Goal: Transaction & Acquisition: Download file/media

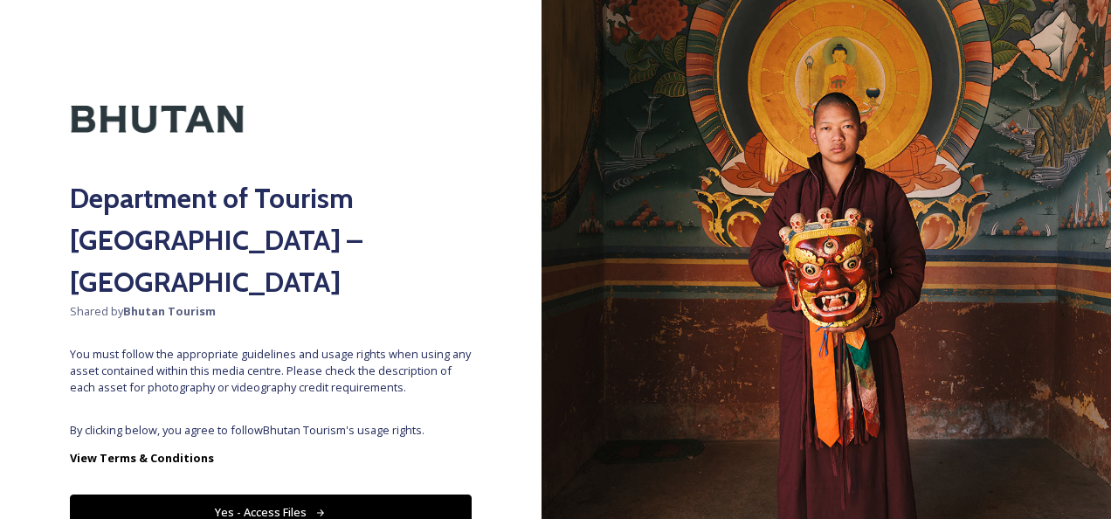
click at [226, 495] on button "Yes - Access Files" at bounding box center [271, 513] width 402 height 36
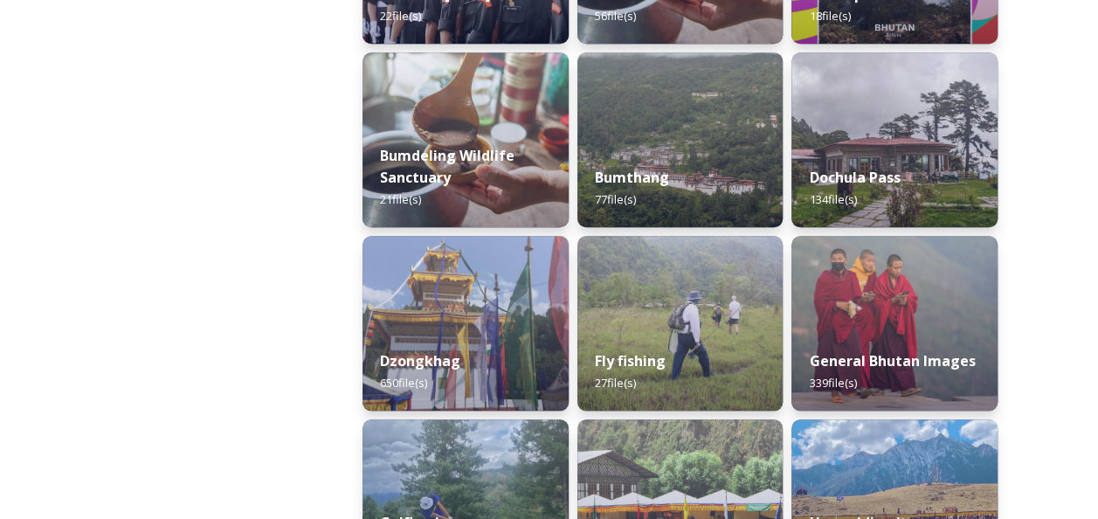
scroll to position [612, 0]
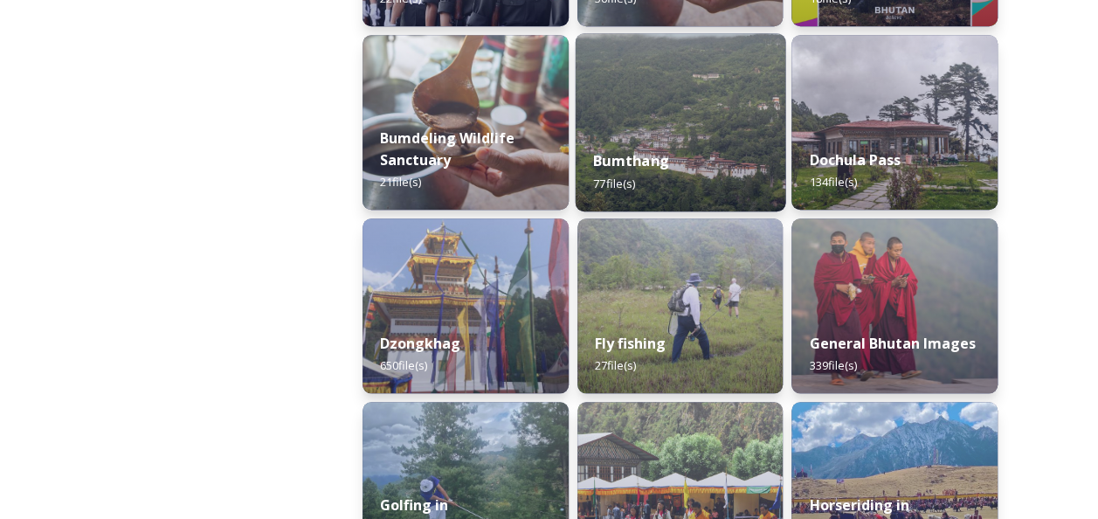
click at [689, 118] on img at bounding box center [680, 122] width 210 height 178
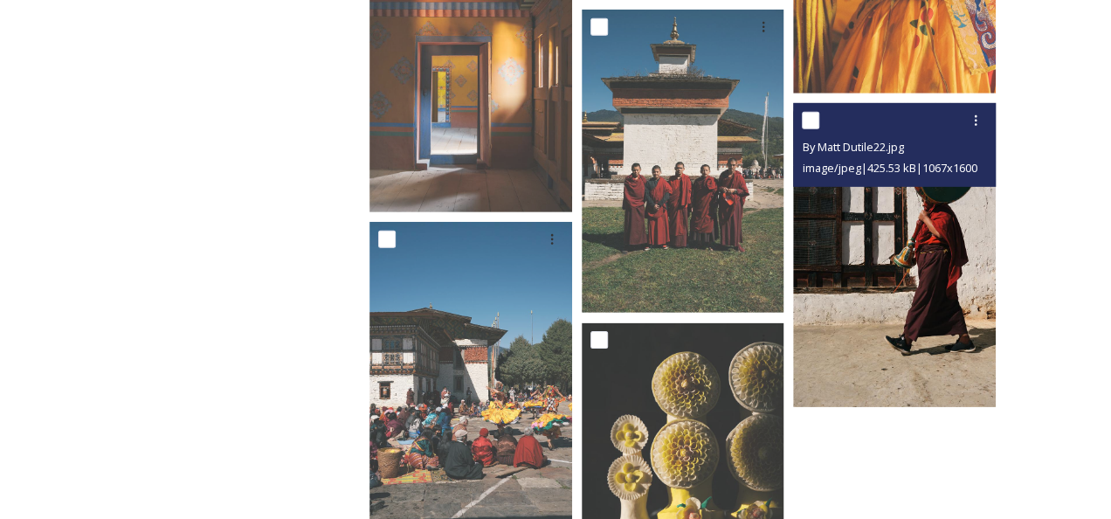
scroll to position [5854, 0]
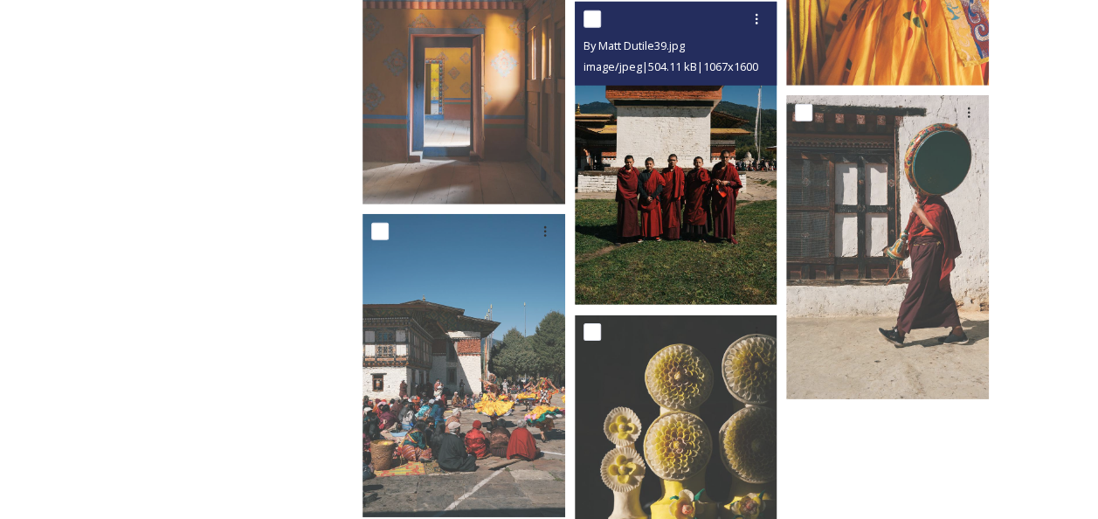
click at [652, 223] on img at bounding box center [676, 154] width 203 height 304
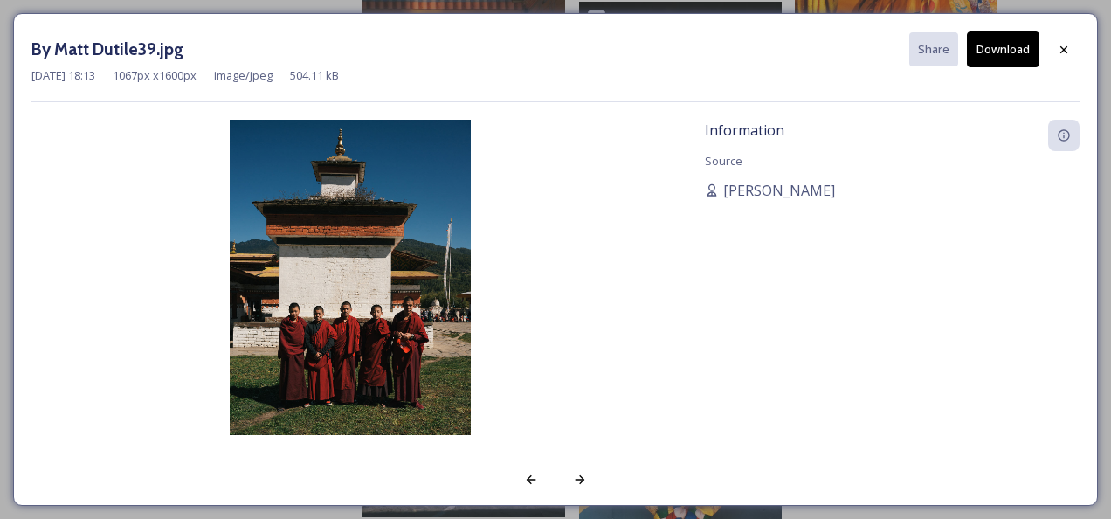
click at [996, 48] on button "Download" at bounding box center [1003, 49] width 73 height 36
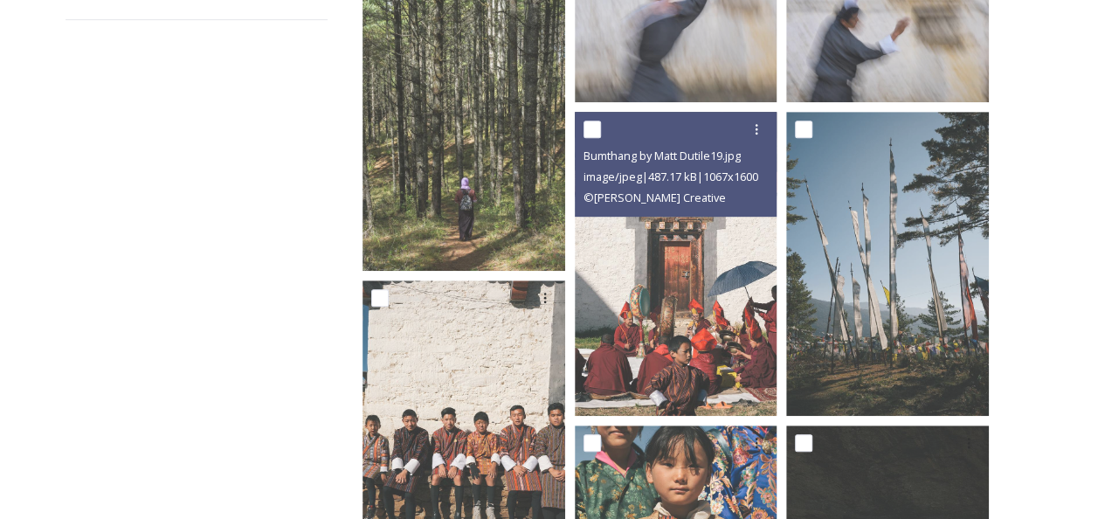
scroll to position [0, 0]
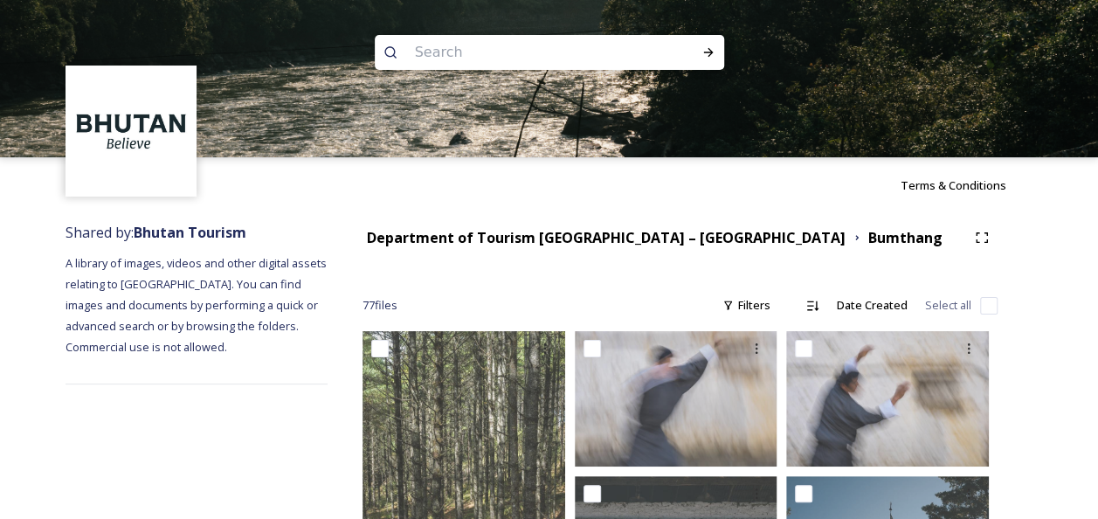
click at [495, 56] on input at bounding box center [525, 52] width 239 height 38
type input "traditional dress"
click at [704, 51] on icon at bounding box center [709, 52] width 14 height 14
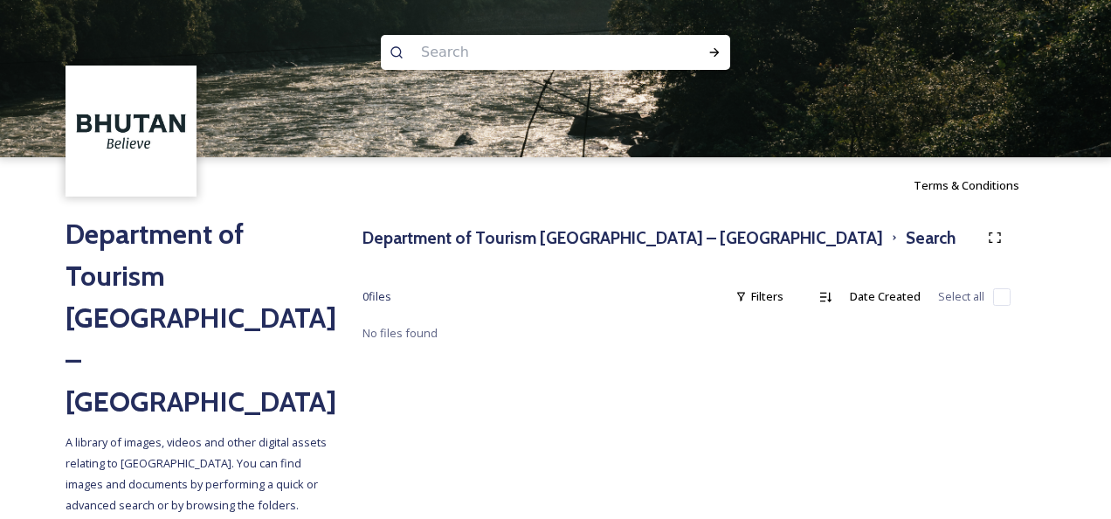
click at [510, 52] on input at bounding box center [531, 52] width 239 height 38
click at [720, 50] on icon at bounding box center [715, 52] width 14 height 14
click at [582, 63] on input "gho and [PERSON_NAME]" at bounding box center [531, 52] width 239 height 38
type input "g"
click at [557, 37] on input at bounding box center [531, 52] width 239 height 38
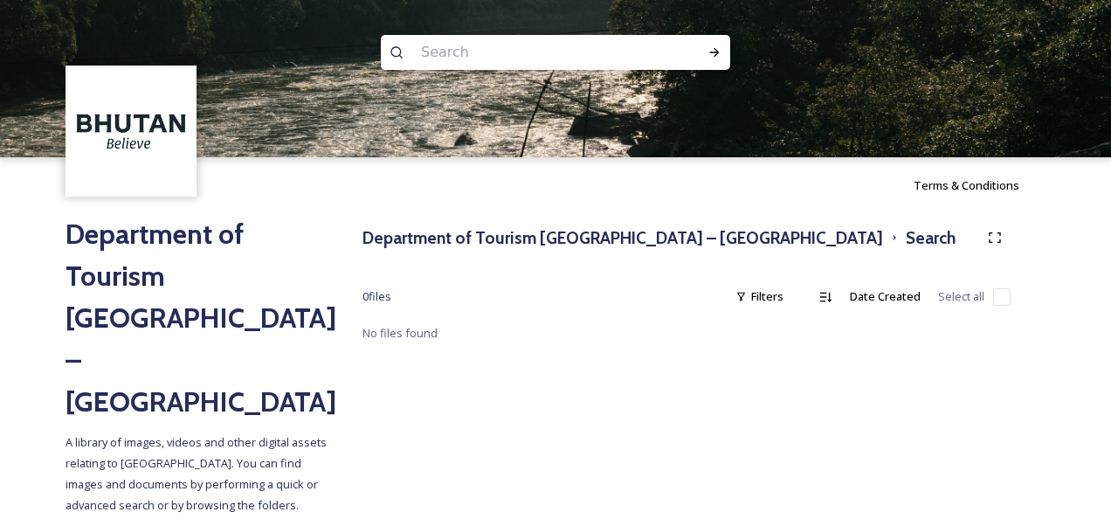
click at [553, 50] on input at bounding box center [531, 52] width 239 height 38
click at [719, 45] on div "Run Search" at bounding box center [714, 52] width 31 height 31
click at [515, 51] on input "simply [GEOGRAPHIC_DATA]" at bounding box center [531, 52] width 239 height 38
type input "s"
click at [586, 518] on html "Terms & Conditions Department of Tourism [GEOGRAPHIC_DATA] – Brand Centre A lib…" at bounding box center [555, 286] width 1111 height 572
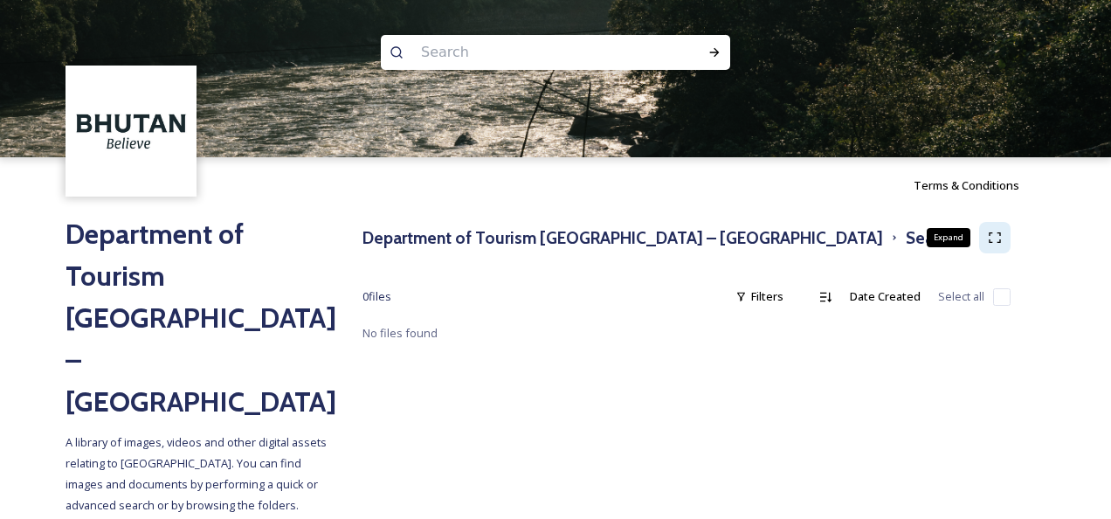
click at [1005, 234] on div "Expand" at bounding box center [994, 237] width 31 height 31
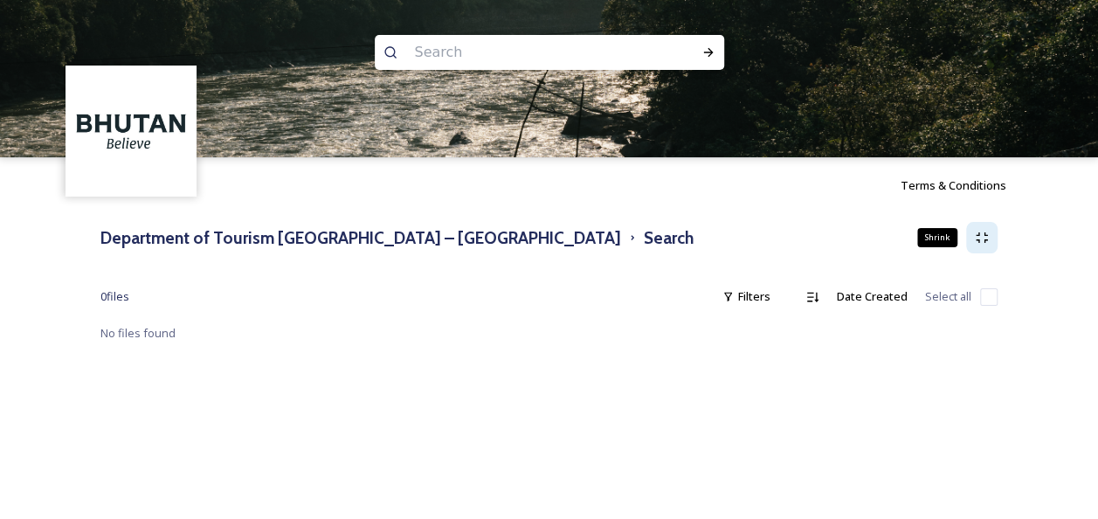
click at [985, 235] on icon at bounding box center [981, 237] width 11 height 10
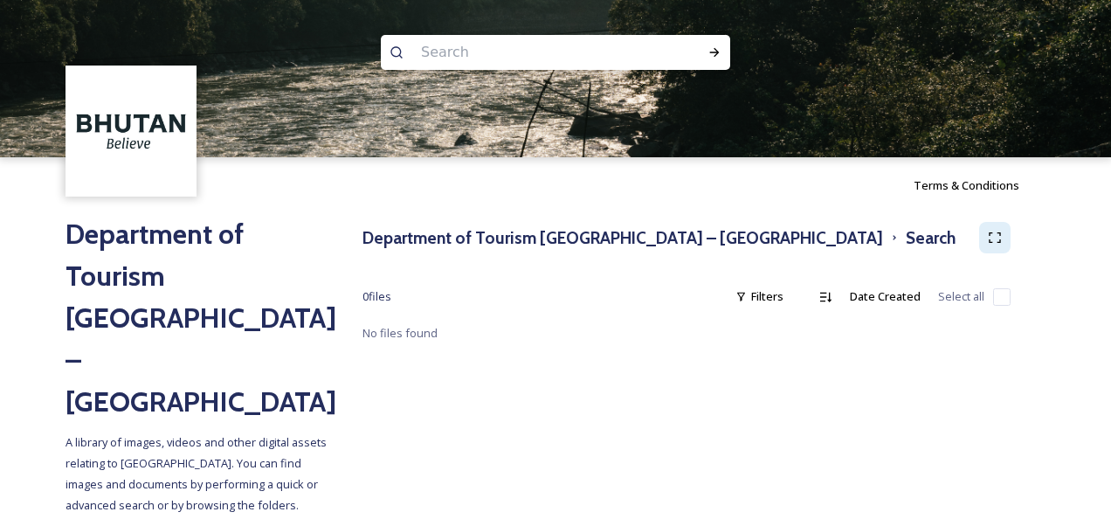
click at [287, 114] on img at bounding box center [555, 78] width 1111 height 157
click at [484, 47] on input at bounding box center [531, 52] width 239 height 38
type input "dzongs"
click at [704, 45] on div "Run Search" at bounding box center [714, 52] width 31 height 31
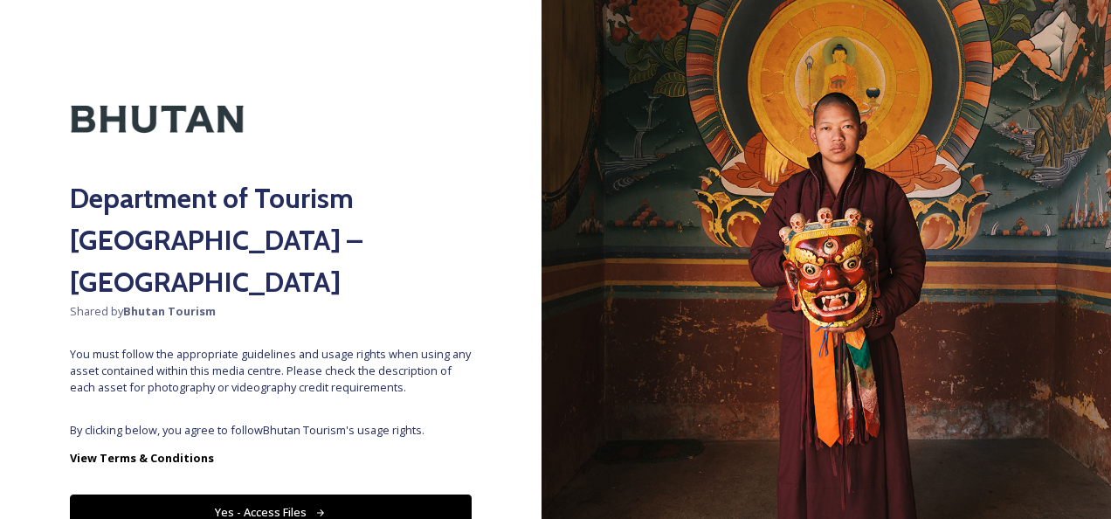
click at [269, 495] on button "Yes - Access Files" at bounding box center [271, 513] width 402 height 36
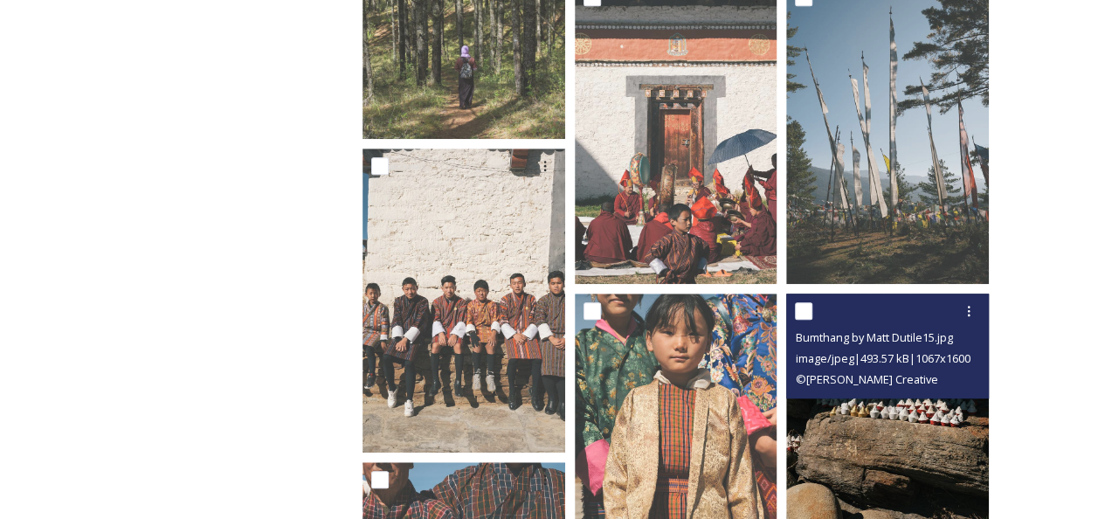
scroll to position [524, 0]
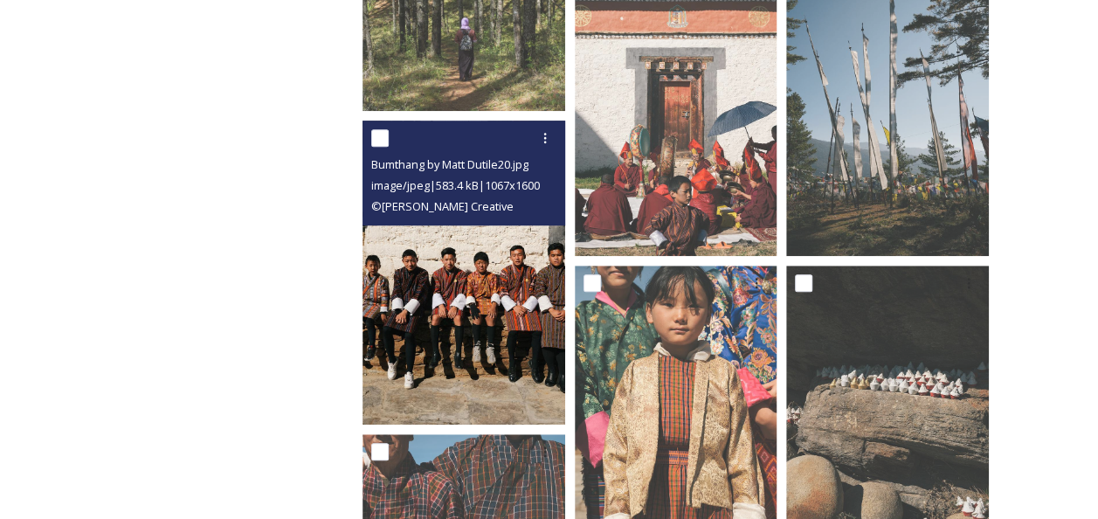
click at [478, 298] on img at bounding box center [464, 273] width 203 height 304
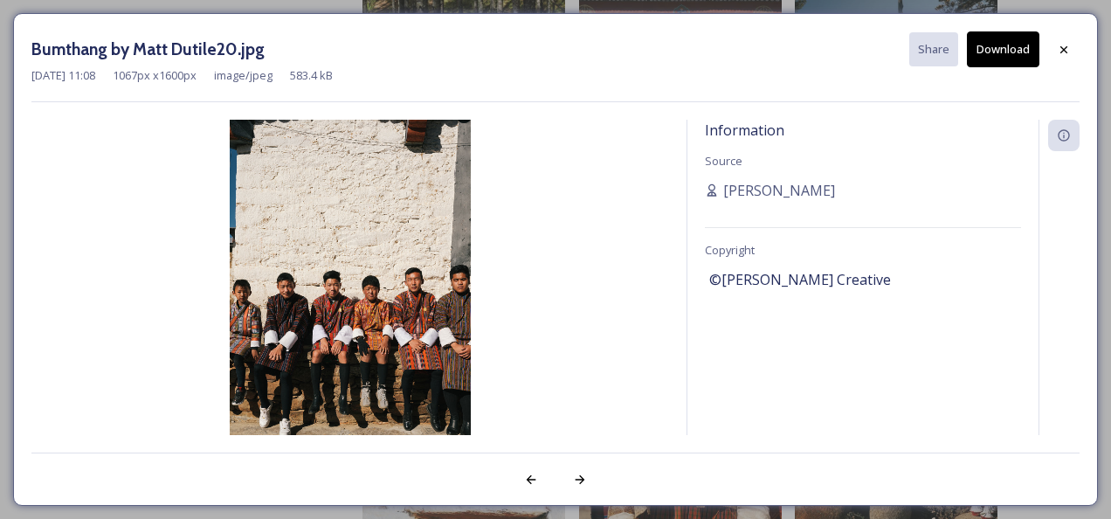
click at [1002, 49] on button "Download" at bounding box center [1003, 49] width 73 height 36
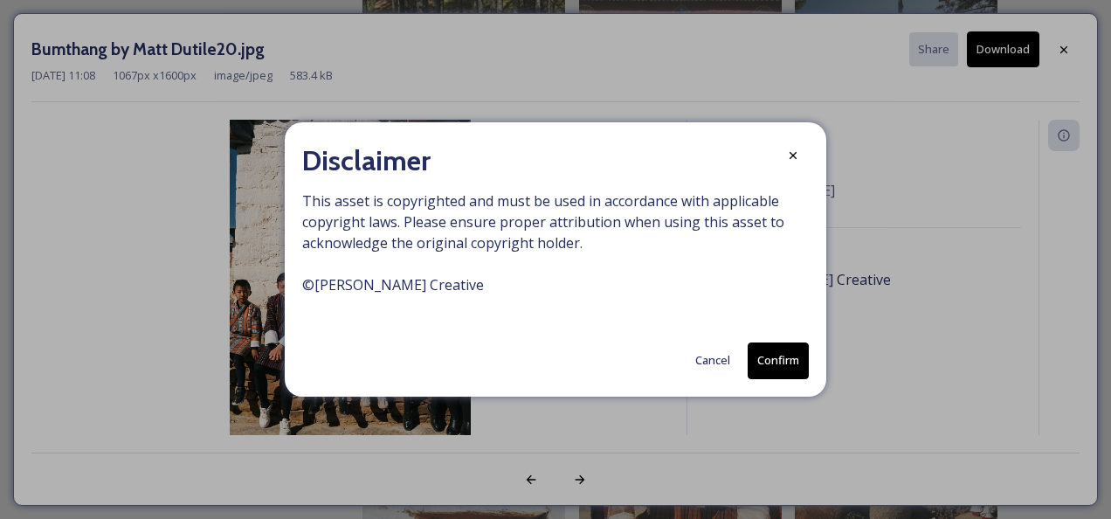
click at [774, 355] on button "Confirm" at bounding box center [778, 360] width 61 height 36
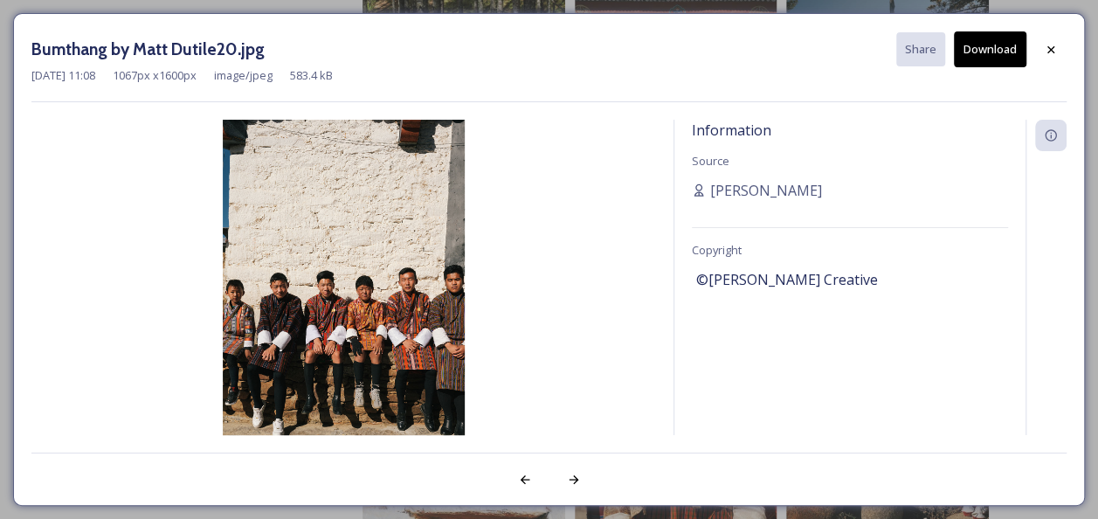
drag, startPoint x: 369, startPoint y: 266, endPoint x: 578, endPoint y: 306, distance: 213.5
click at [578, 306] on img at bounding box center [343, 301] width 625 height 362
click at [994, 52] on button "Download" at bounding box center [990, 49] width 73 height 36
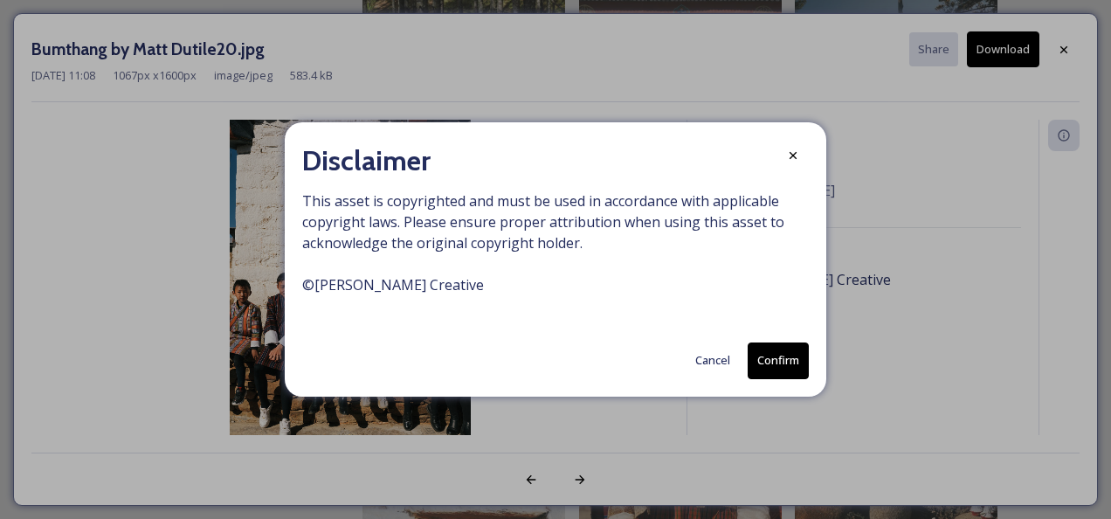
click at [783, 364] on button "Confirm" at bounding box center [778, 360] width 61 height 36
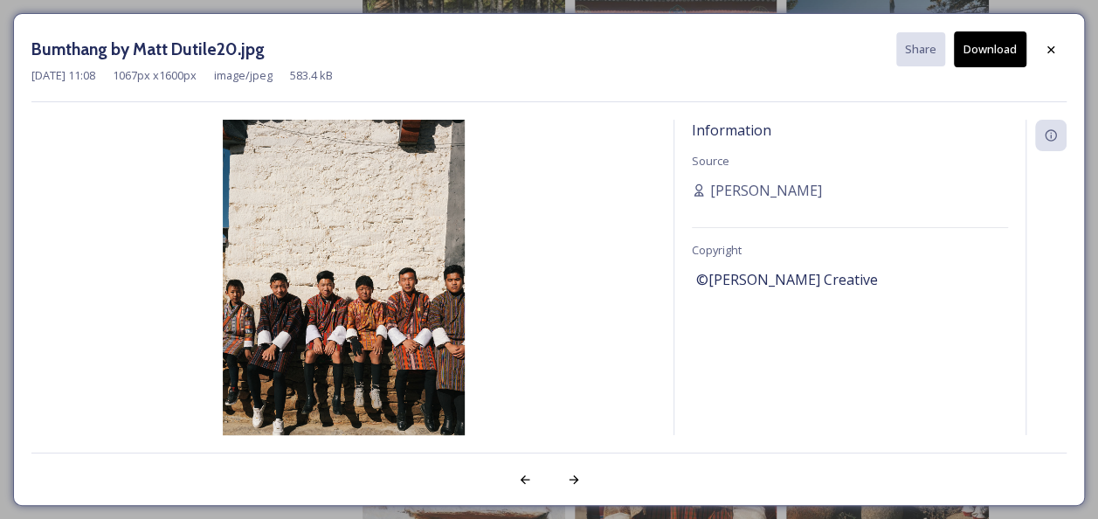
drag, startPoint x: 984, startPoint y: 330, endPoint x: 966, endPoint y: 313, distance: 24.7
click at [984, 330] on div "Information Source [PERSON_NAME] Copyright ©[PERSON_NAME] Creative" at bounding box center [849, 277] width 351 height 315
click at [1050, 51] on icon at bounding box center [1051, 50] width 14 height 14
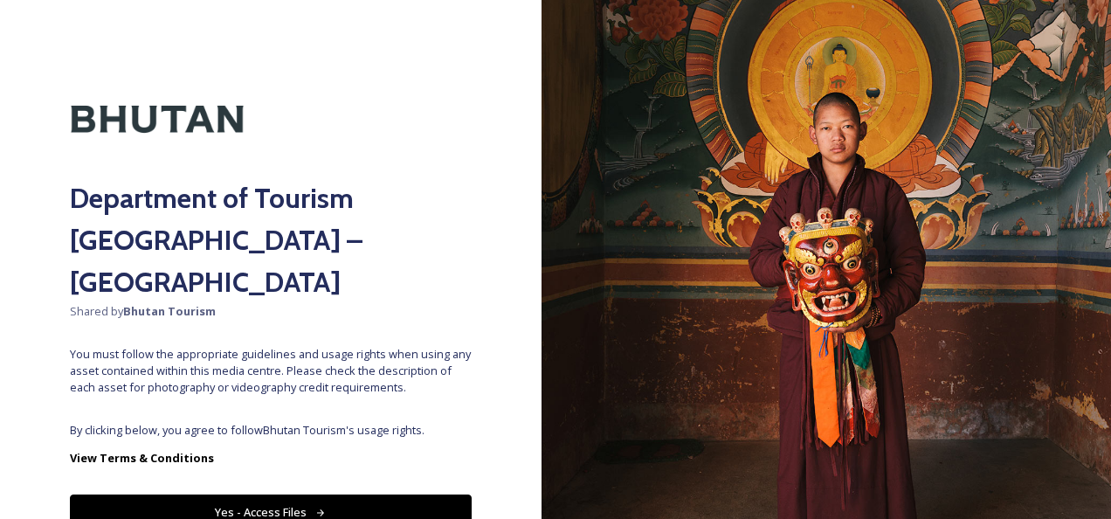
click at [315, 508] on icon at bounding box center [320, 513] width 11 height 11
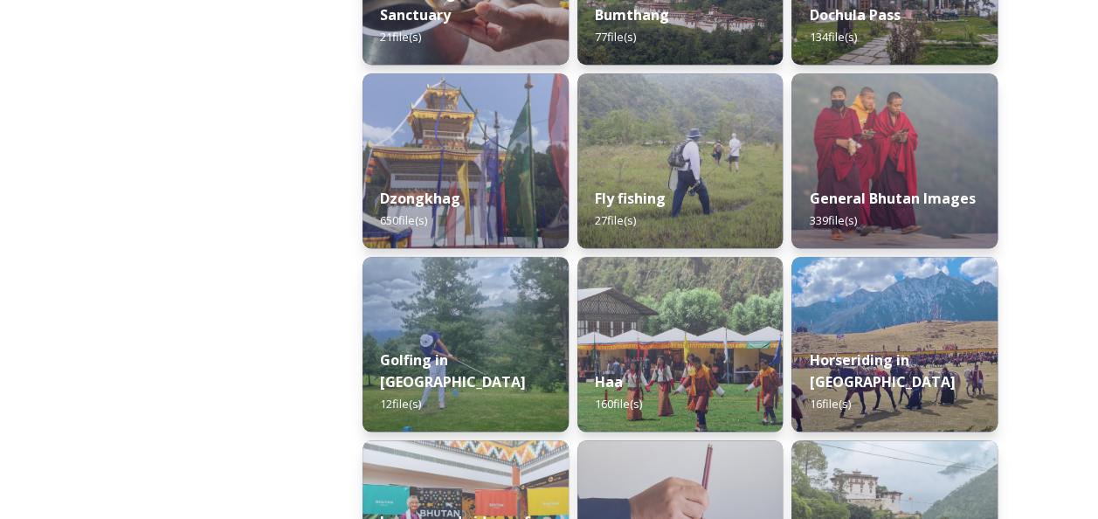
scroll to position [786, 0]
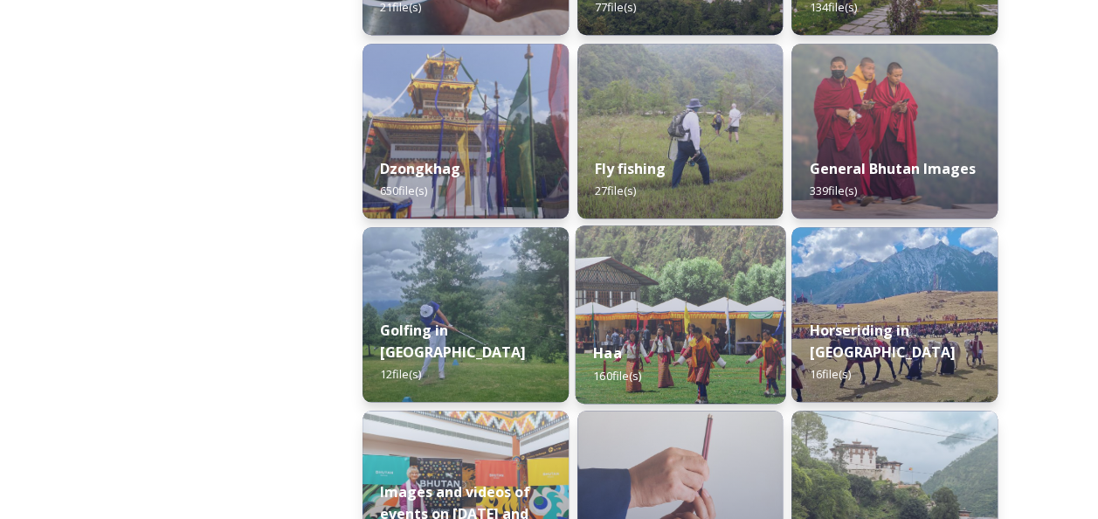
click at [721, 315] on img at bounding box center [680, 314] width 210 height 178
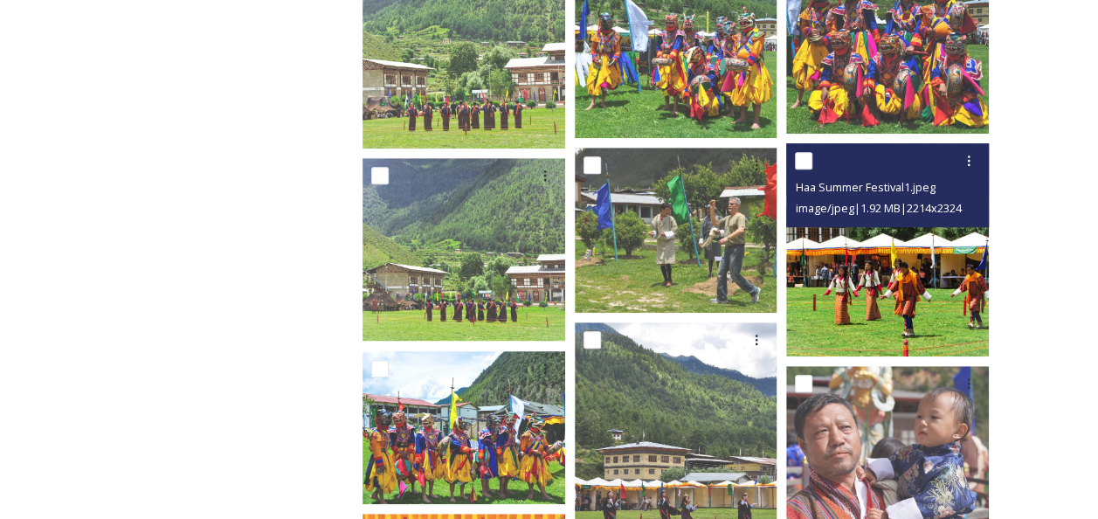
scroll to position [437, 0]
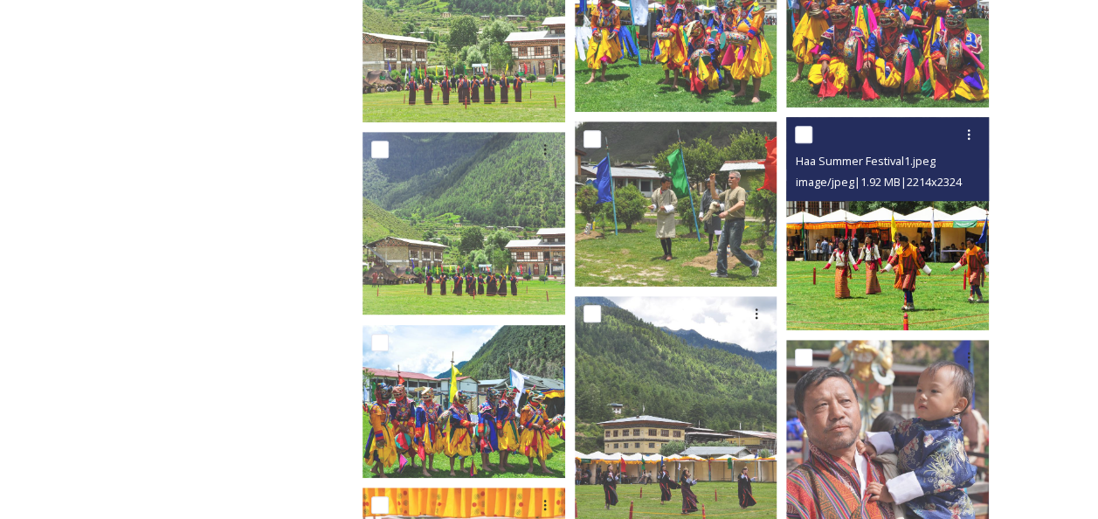
click at [898, 257] on img at bounding box center [887, 223] width 203 height 213
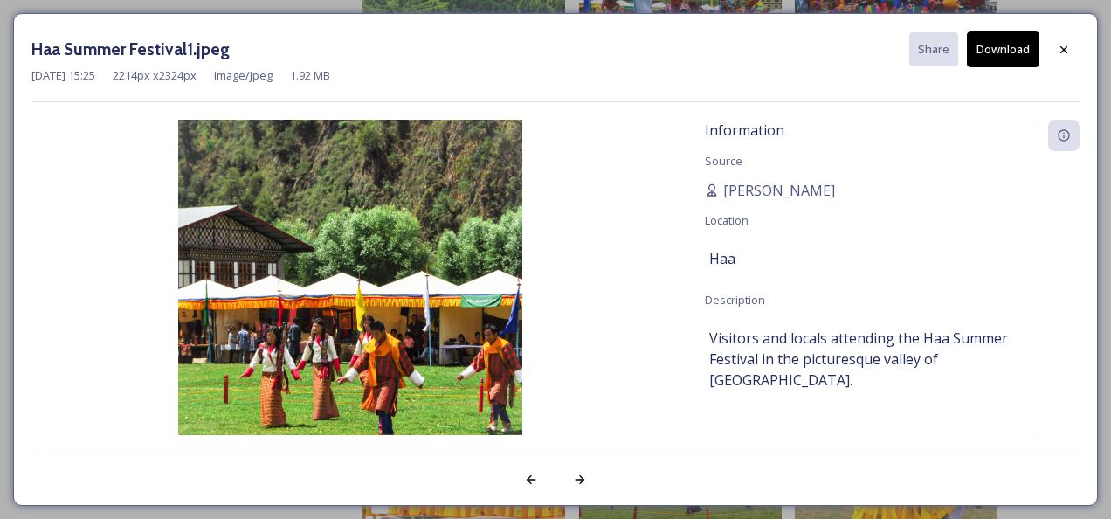
click at [993, 44] on button "Download" at bounding box center [1003, 49] width 73 height 36
drag, startPoint x: 456, startPoint y: 214, endPoint x: 1007, endPoint y: 54, distance: 573.2
click at [1007, 54] on button "Download" at bounding box center [1003, 49] width 73 height 36
drag, startPoint x: 416, startPoint y: 266, endPoint x: 739, endPoint y: 201, distance: 329.8
click at [393, 318] on img at bounding box center [350, 301] width 638 height 362
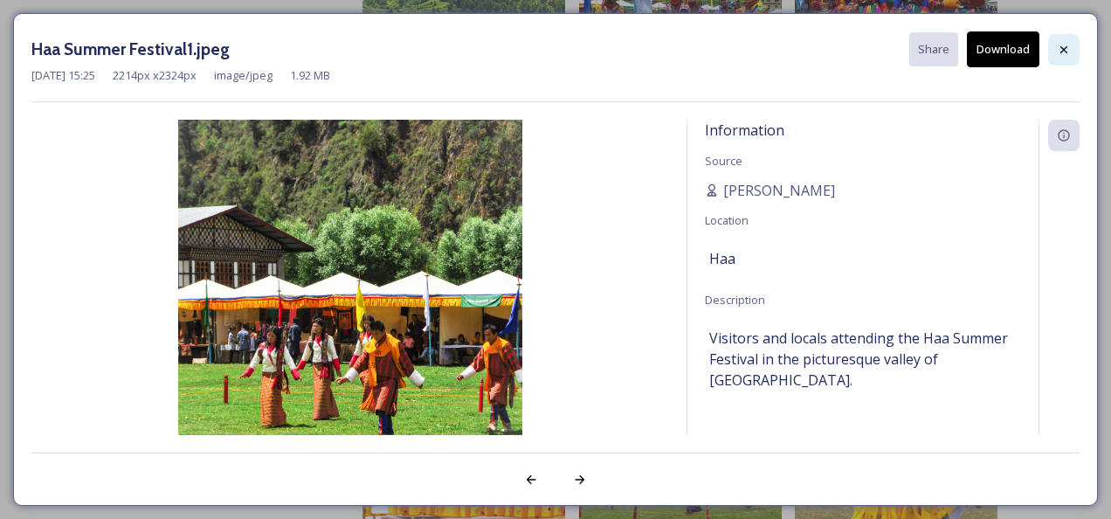
click at [1070, 49] on icon at bounding box center [1064, 50] width 14 height 14
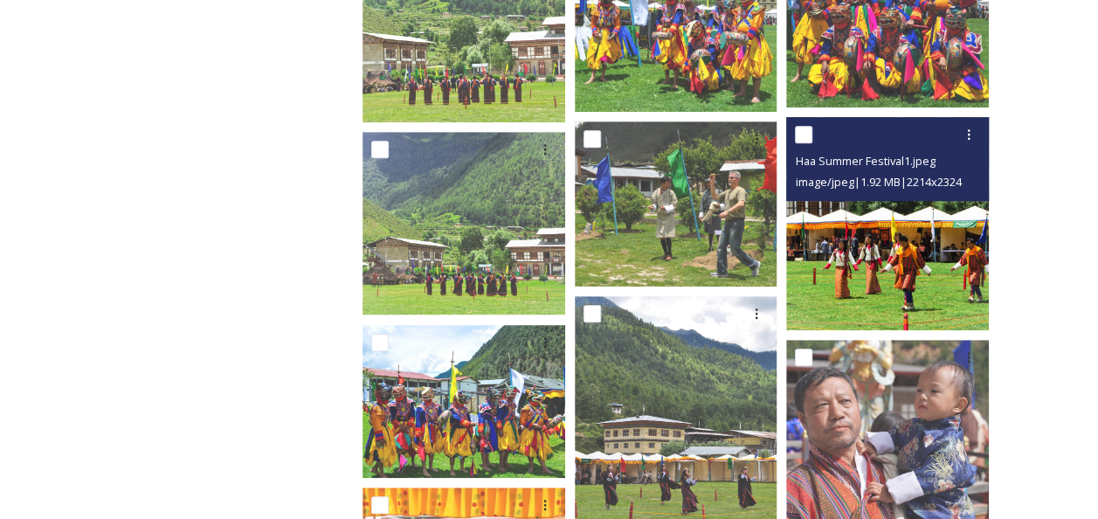
click at [925, 246] on img at bounding box center [887, 223] width 203 height 213
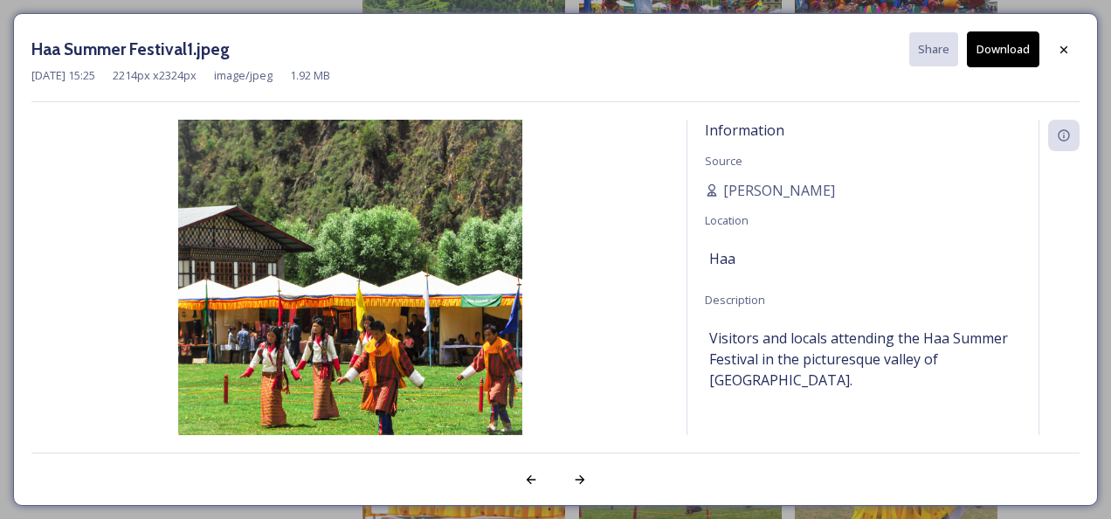
click at [1014, 45] on button "Download" at bounding box center [1003, 49] width 73 height 36
click at [647, 211] on img at bounding box center [350, 301] width 638 height 362
click at [1059, 51] on icon at bounding box center [1064, 50] width 14 height 14
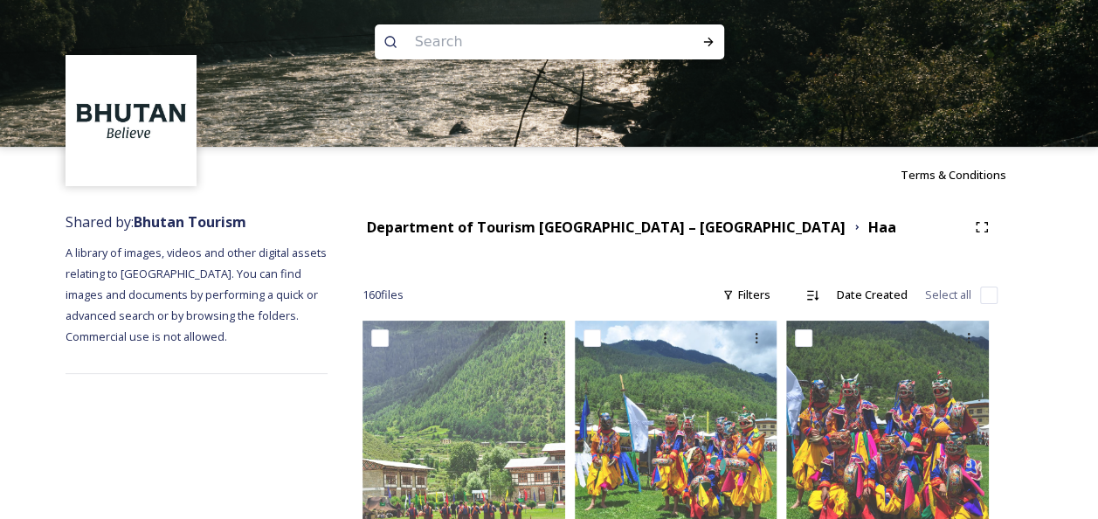
scroll to position [0, 0]
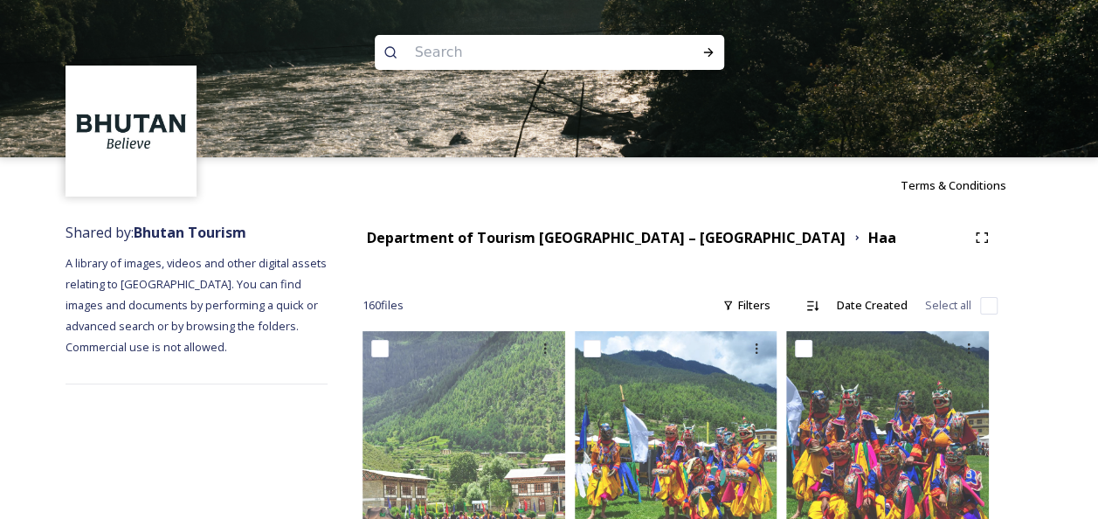
click at [437, 51] on input at bounding box center [525, 52] width 239 height 38
type input "Tango Monastery"
click at [721, 45] on div "Run Search" at bounding box center [708, 52] width 31 height 31
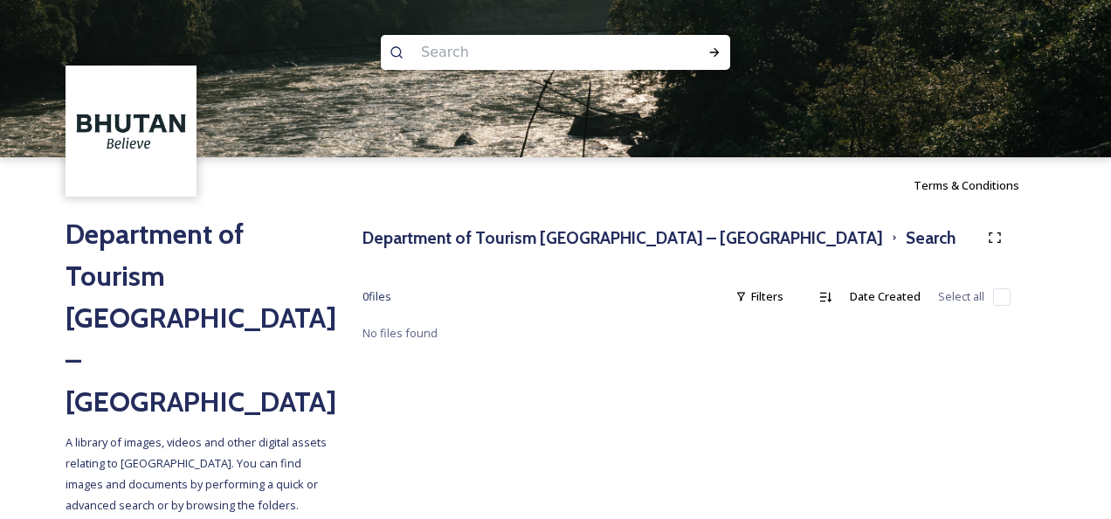
click at [468, 58] on input at bounding box center [531, 52] width 239 height 38
click at [726, 45] on div "Run Search" at bounding box center [714, 52] width 31 height 31
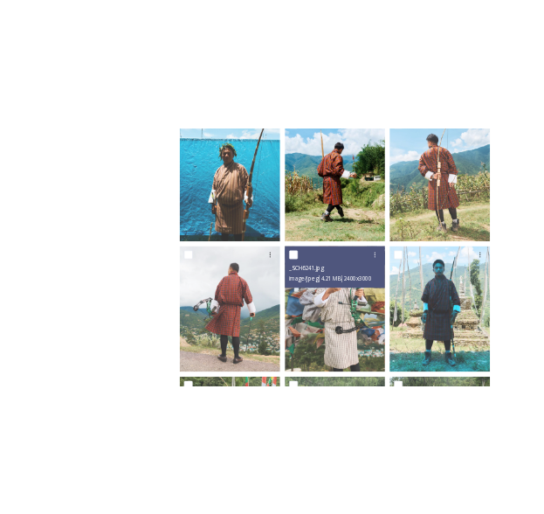
scroll to position [1136, 0]
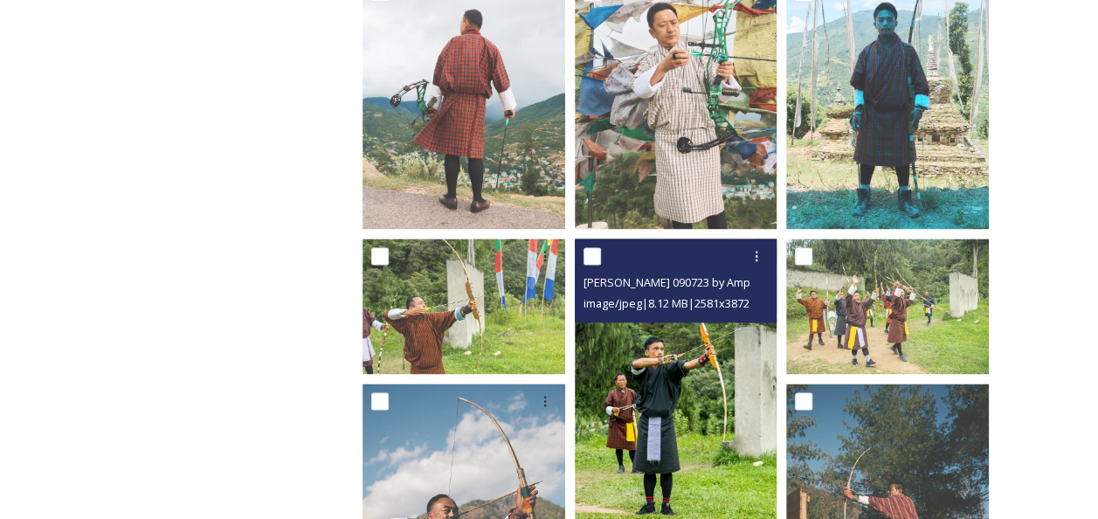
click at [713, 430] on img at bounding box center [676, 391] width 203 height 304
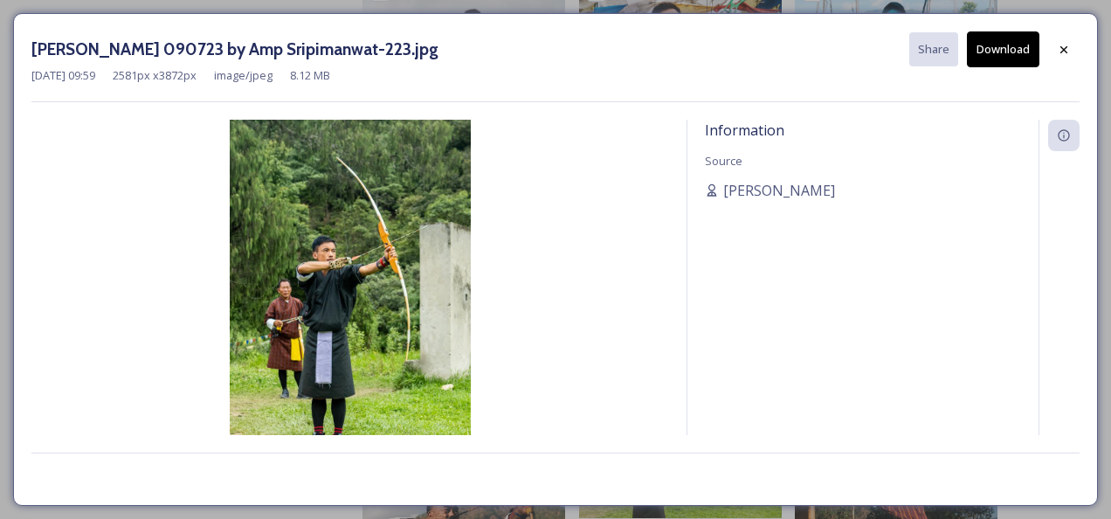
click at [982, 44] on button "Download" at bounding box center [1003, 49] width 73 height 36
click at [1067, 51] on icon at bounding box center [1064, 48] width 7 height 7
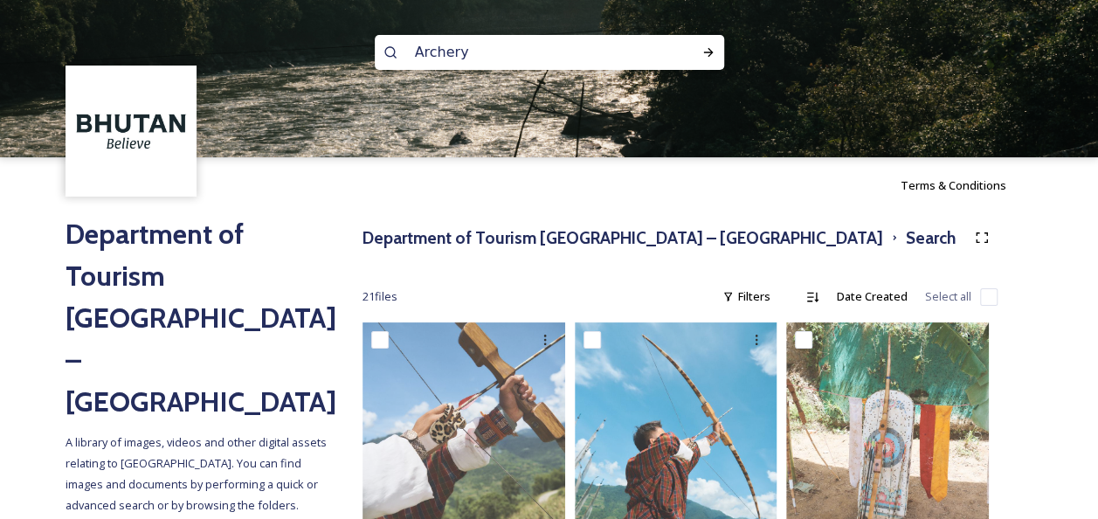
click at [463, 52] on input "Archery" at bounding box center [525, 52] width 239 height 38
type input "A"
click at [715, 56] on div "Run Search" at bounding box center [708, 52] width 31 height 31
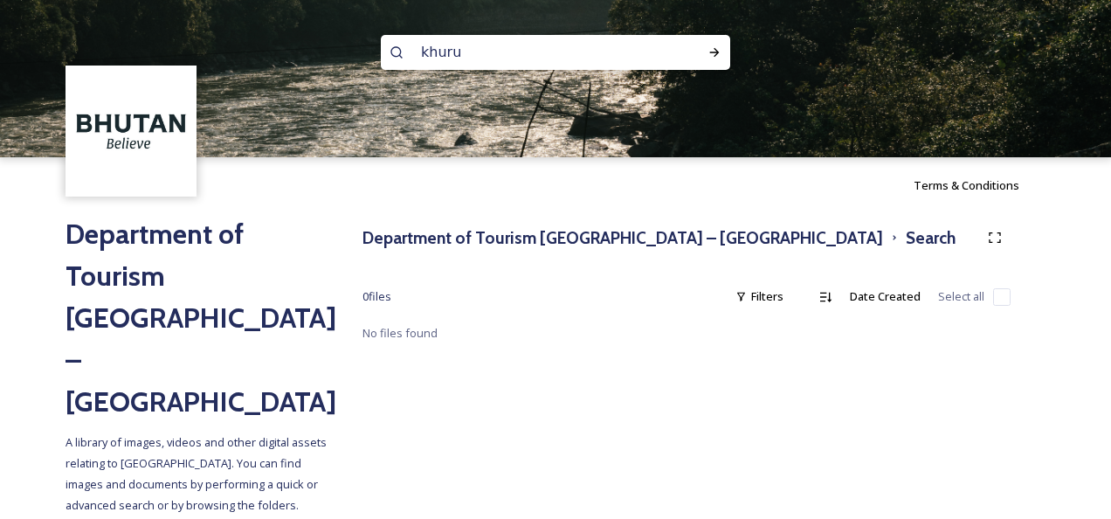
click at [497, 68] on input "khuru" at bounding box center [531, 52] width 239 height 38
type input "k"
type input "female dress"
click at [725, 55] on div "Run Search" at bounding box center [714, 52] width 31 height 31
click at [585, 58] on input at bounding box center [642, 52] width 114 height 38
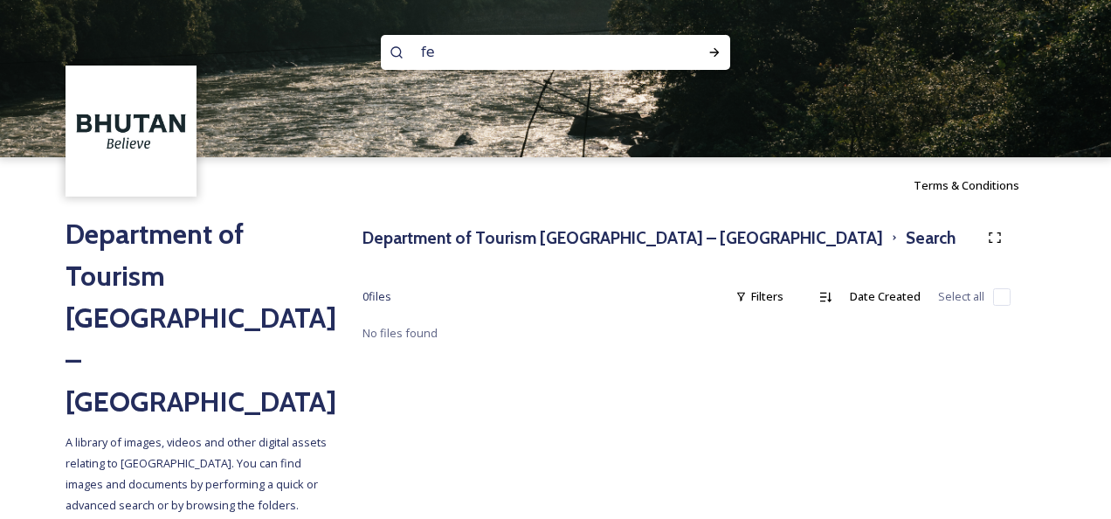
type input "f"
click at [718, 58] on icon at bounding box center [715, 52] width 14 height 14
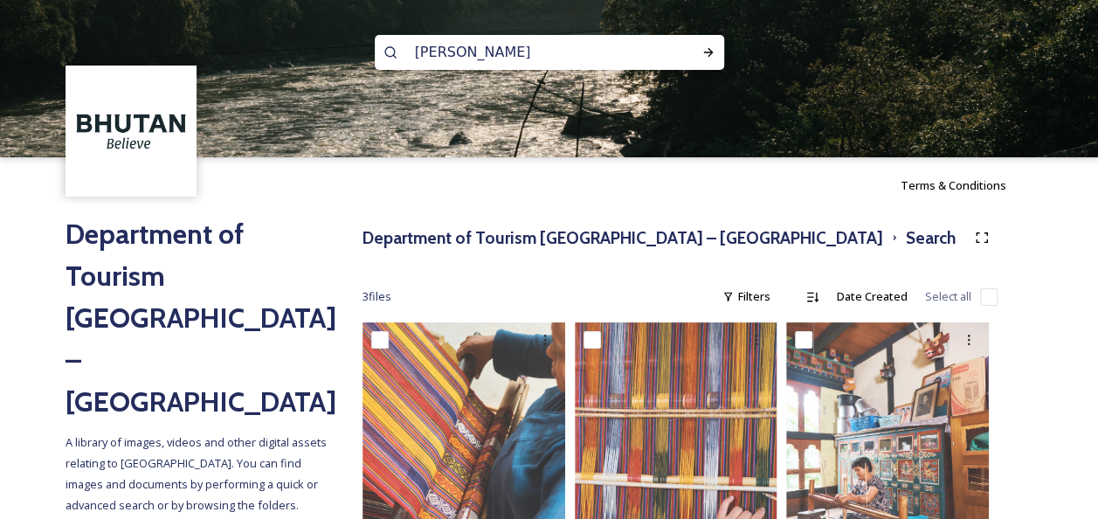
click at [476, 44] on input "Kira" at bounding box center [525, 52] width 239 height 38
type input "K"
type input "National dress"
click at [711, 44] on div "Run Search" at bounding box center [708, 52] width 31 height 31
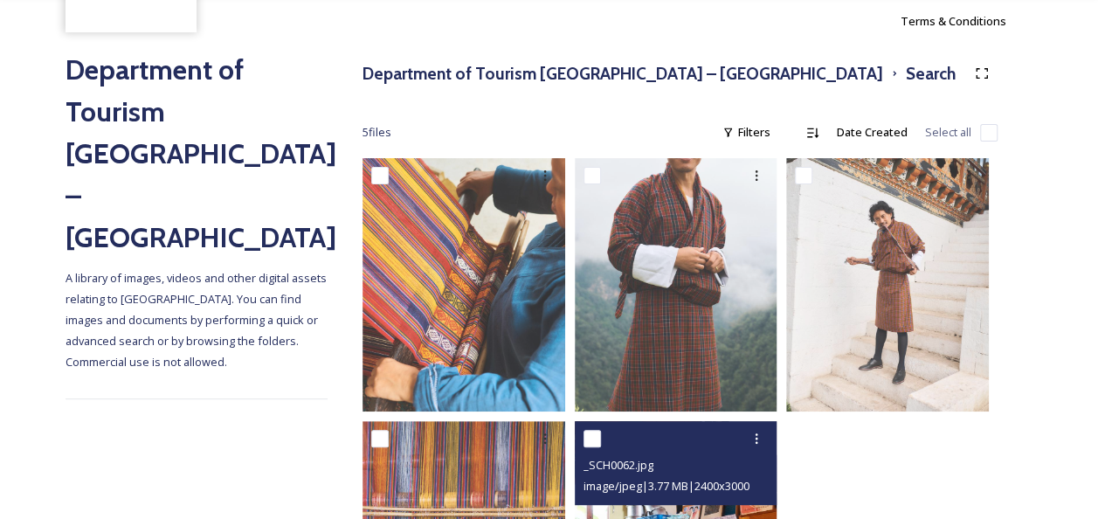
scroll to position [9, 0]
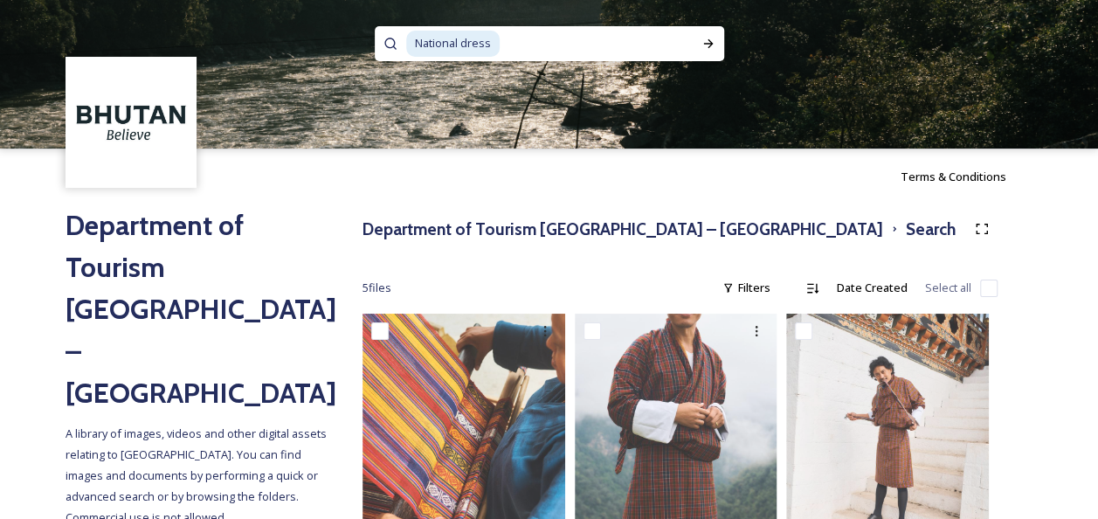
click at [515, 38] on input at bounding box center [597, 43] width 191 height 38
type input "for female"
click at [713, 38] on icon at bounding box center [709, 44] width 14 height 14
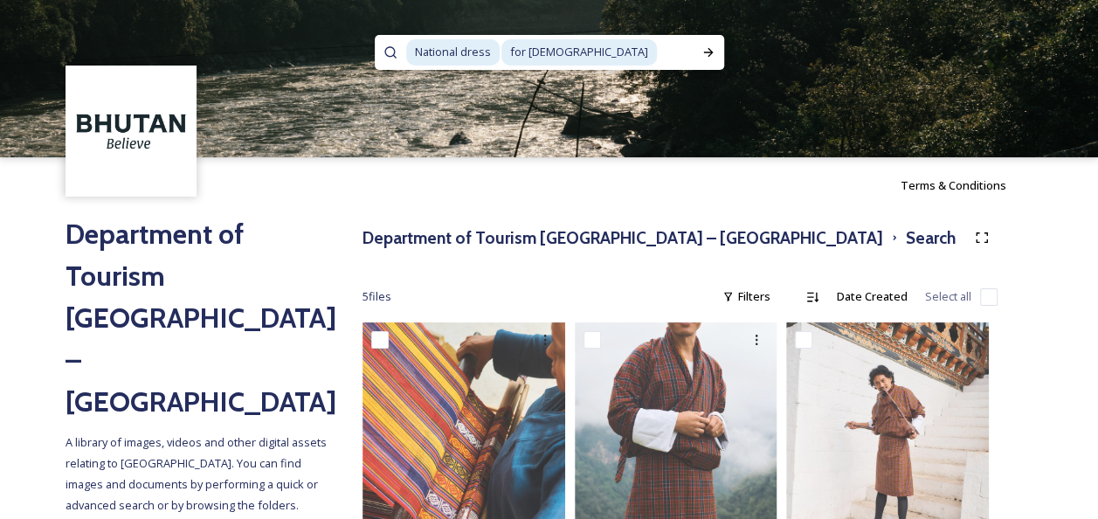
click at [680, 45] on input at bounding box center [676, 52] width 34 height 38
type input "f"
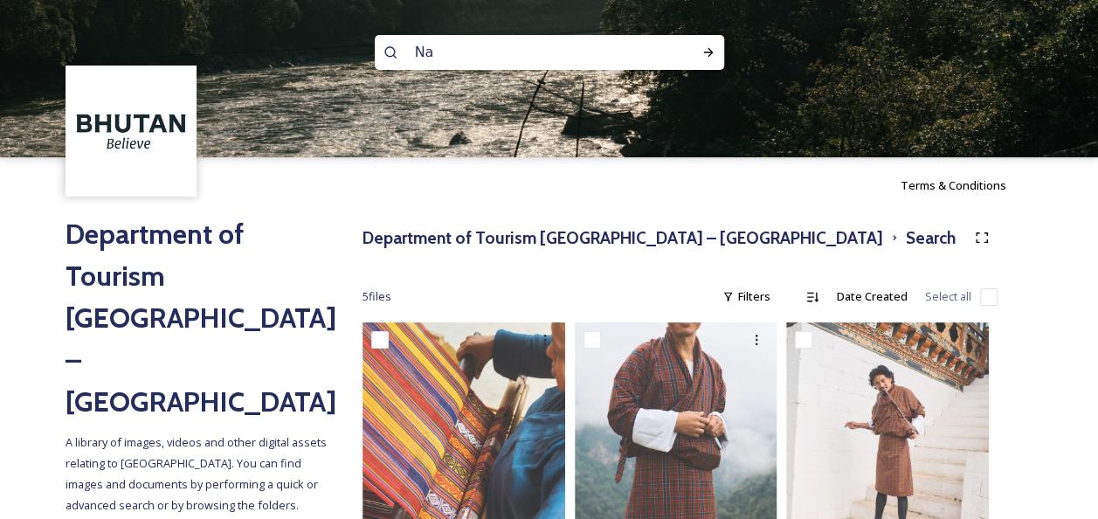
type input "N"
click at [714, 54] on icon at bounding box center [709, 52] width 14 height 14
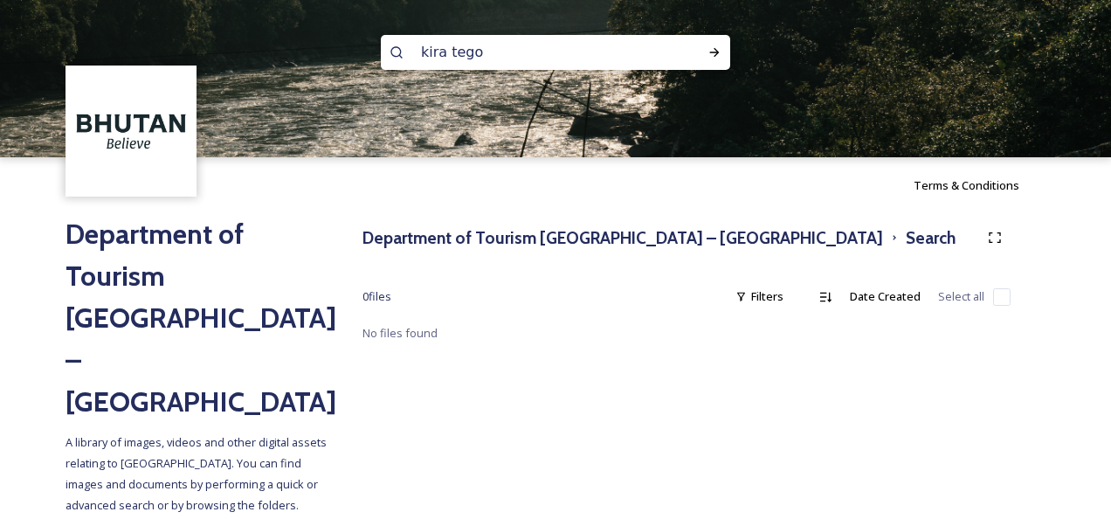
click at [476, 48] on input "kira tego" at bounding box center [531, 52] width 239 height 38
type input "k"
click at [707, 48] on div "Run Search" at bounding box center [714, 52] width 31 height 31
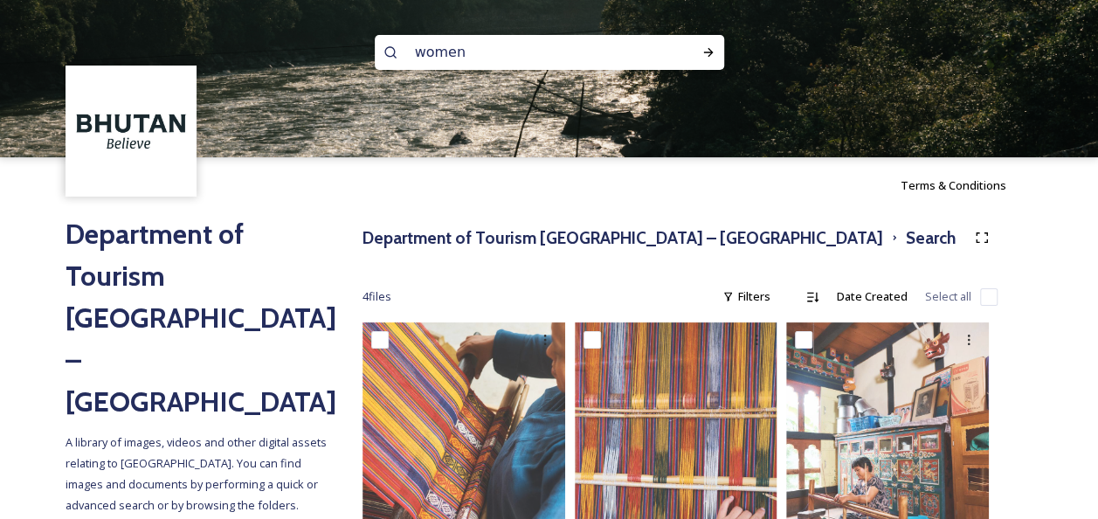
click at [479, 47] on input "women" at bounding box center [525, 52] width 239 height 38
type input "w"
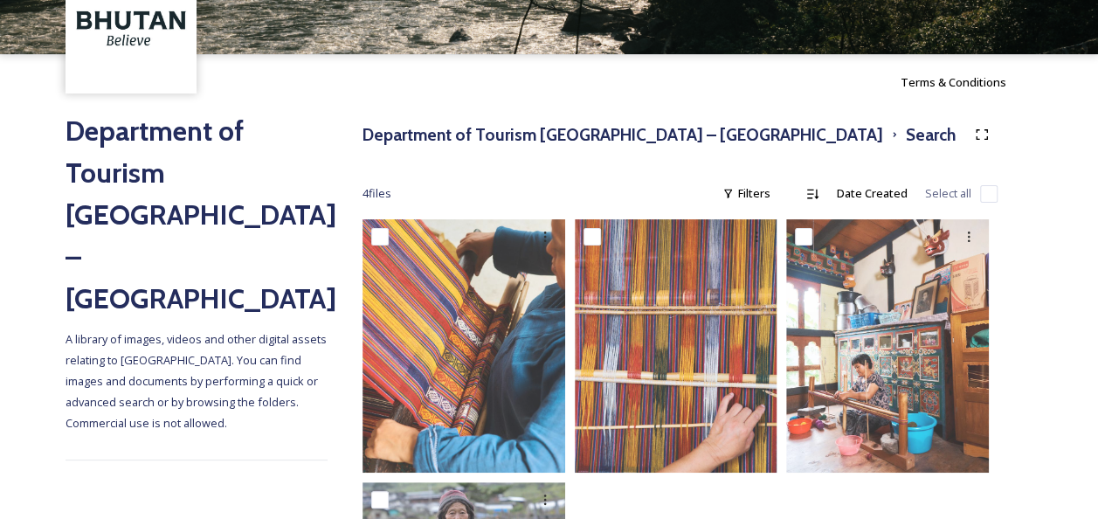
scroll to position [262, 0]
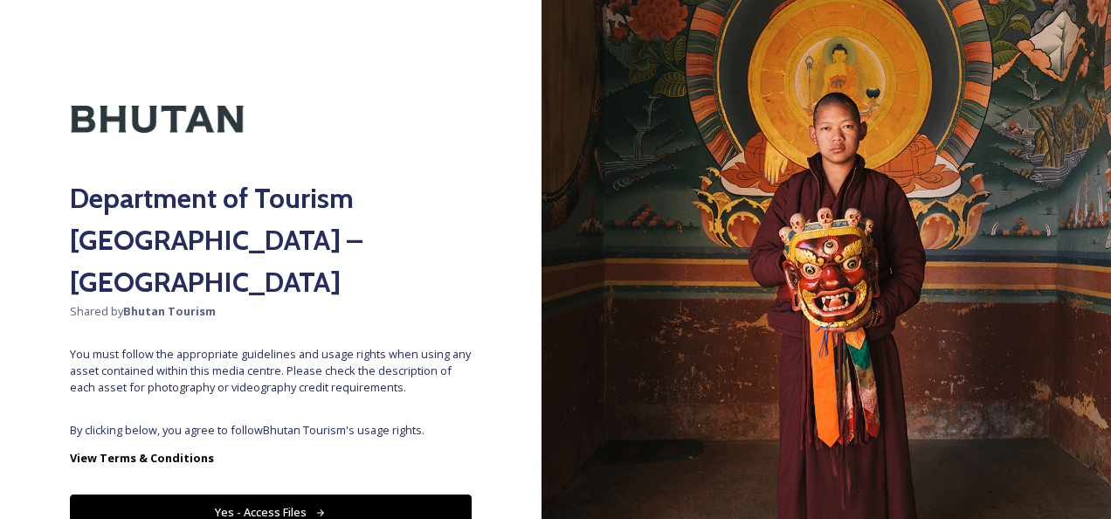
click at [324, 495] on button "Yes - Access Files" at bounding box center [271, 513] width 402 height 36
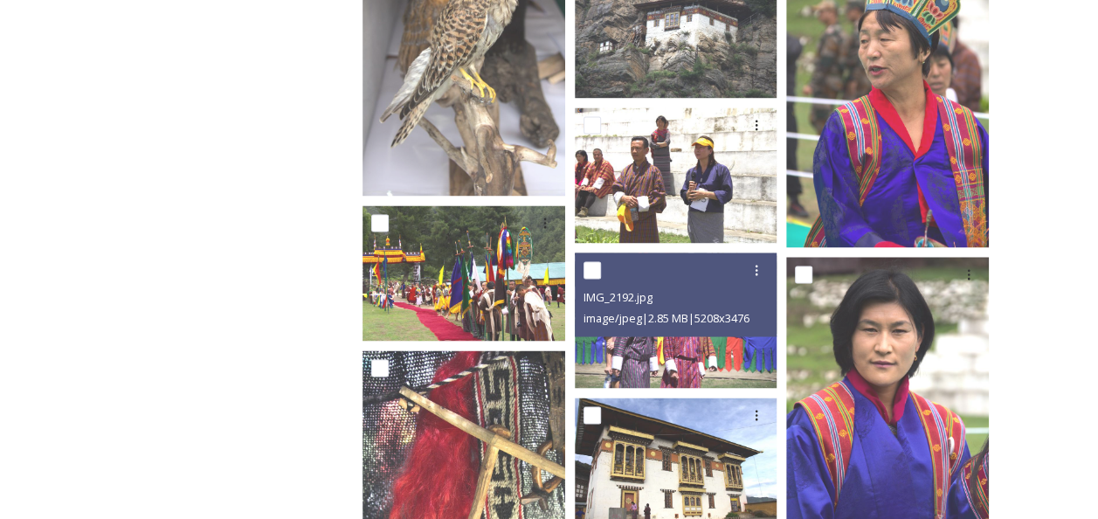
scroll to position [7947, 0]
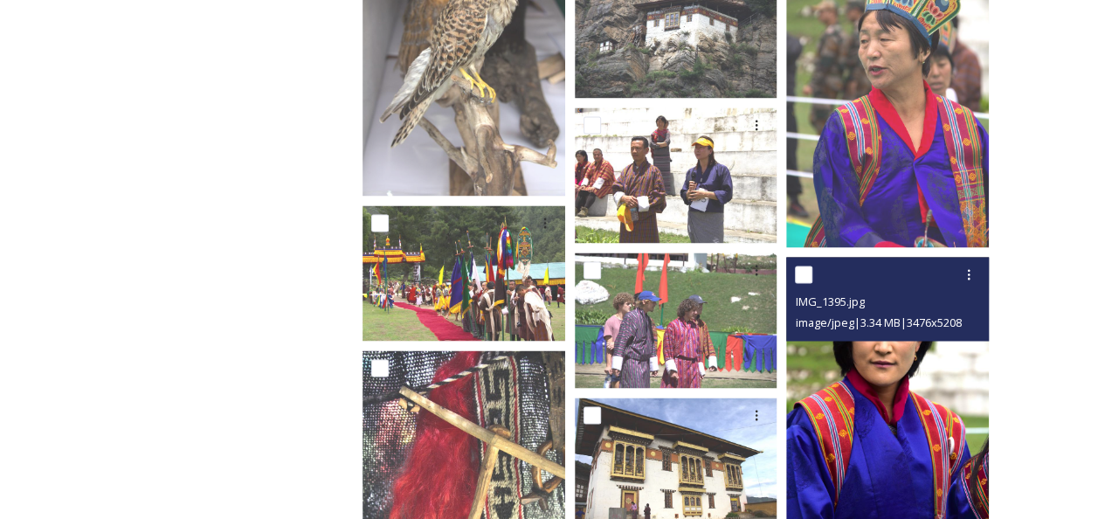
click at [937, 437] on img at bounding box center [887, 408] width 203 height 304
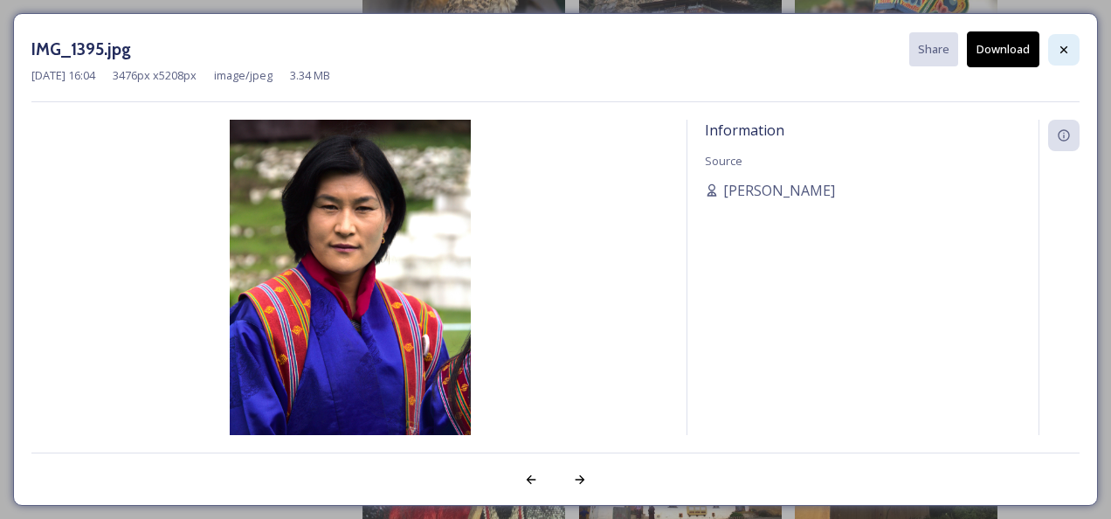
click at [1069, 50] on icon at bounding box center [1064, 50] width 14 height 14
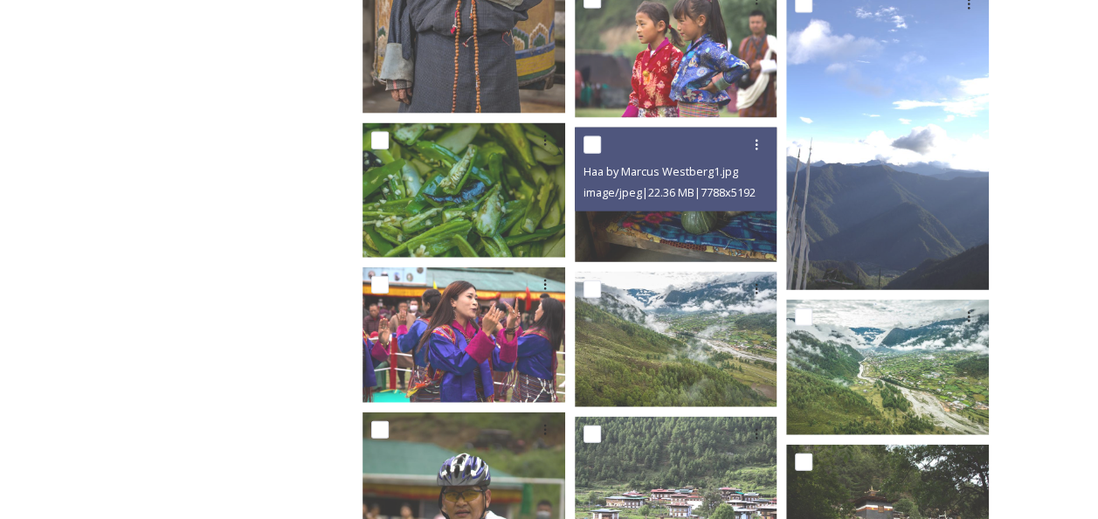
scroll to position [2181, 0]
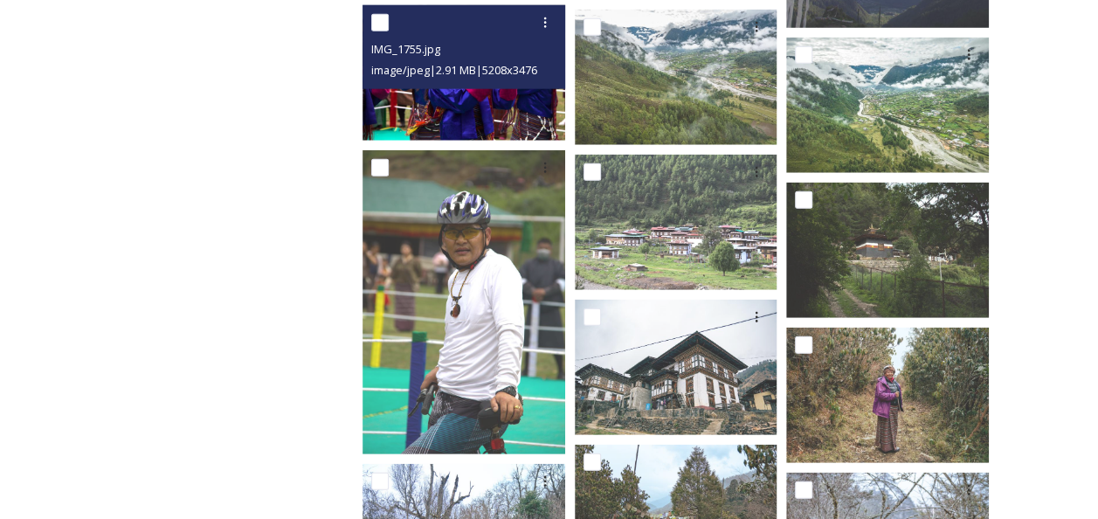
click at [428, 125] on img at bounding box center [464, 72] width 203 height 135
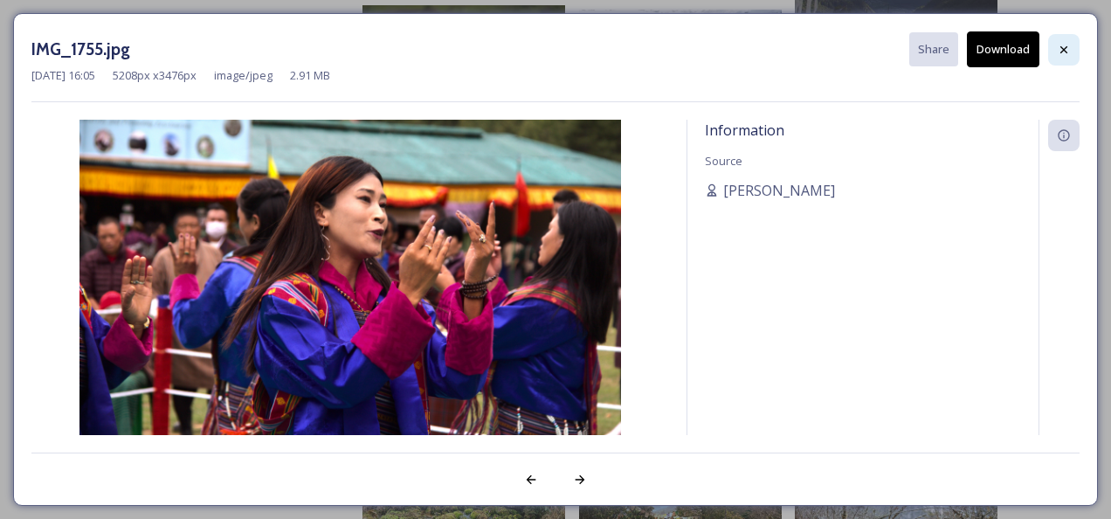
click at [1066, 45] on icon at bounding box center [1064, 50] width 14 height 14
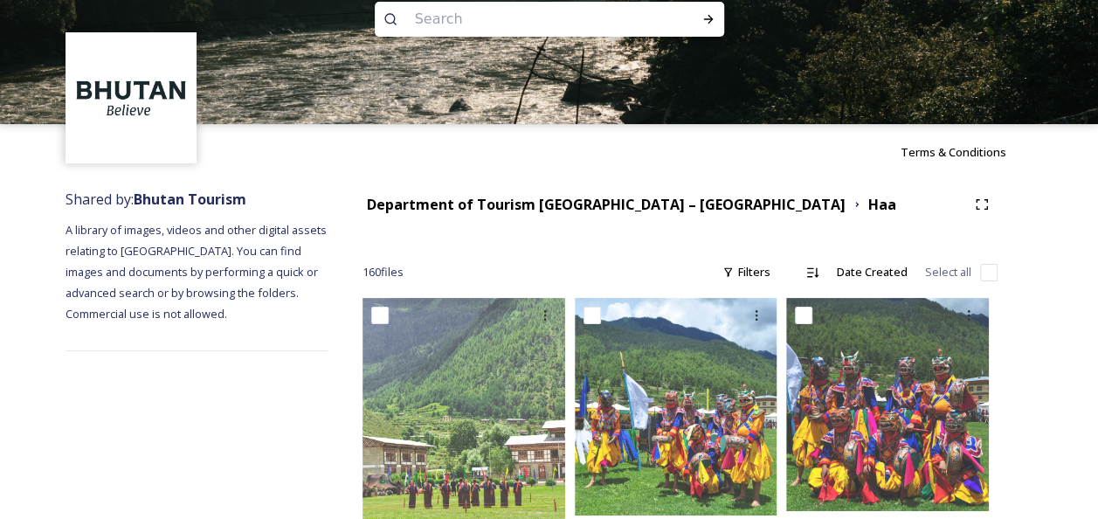
scroll to position [0, 0]
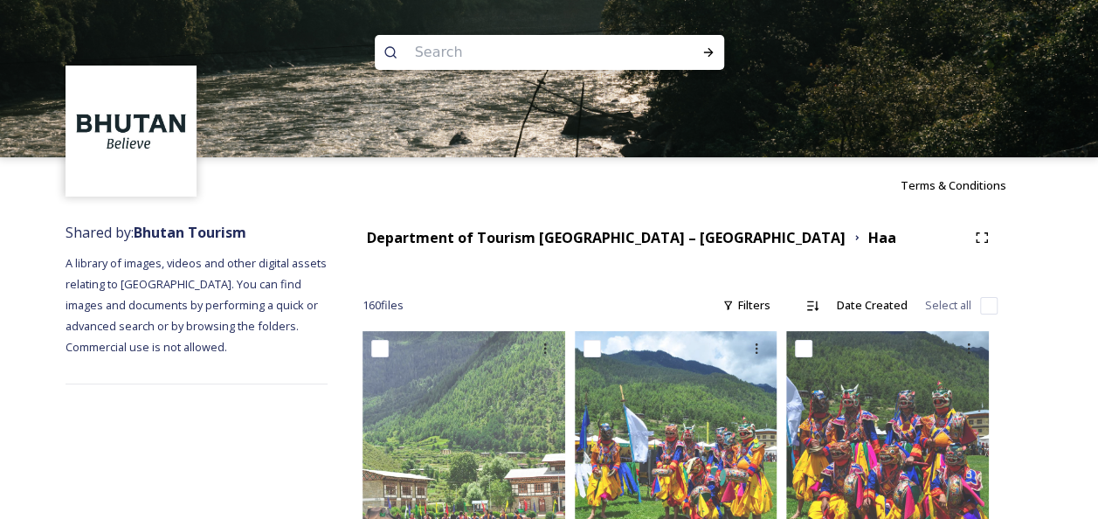
click at [543, 54] on input at bounding box center [525, 52] width 239 height 38
type input "women in kira"
click at [854, 133] on img at bounding box center [549, 78] width 1098 height 157
click at [708, 53] on icon at bounding box center [709, 52] width 14 height 14
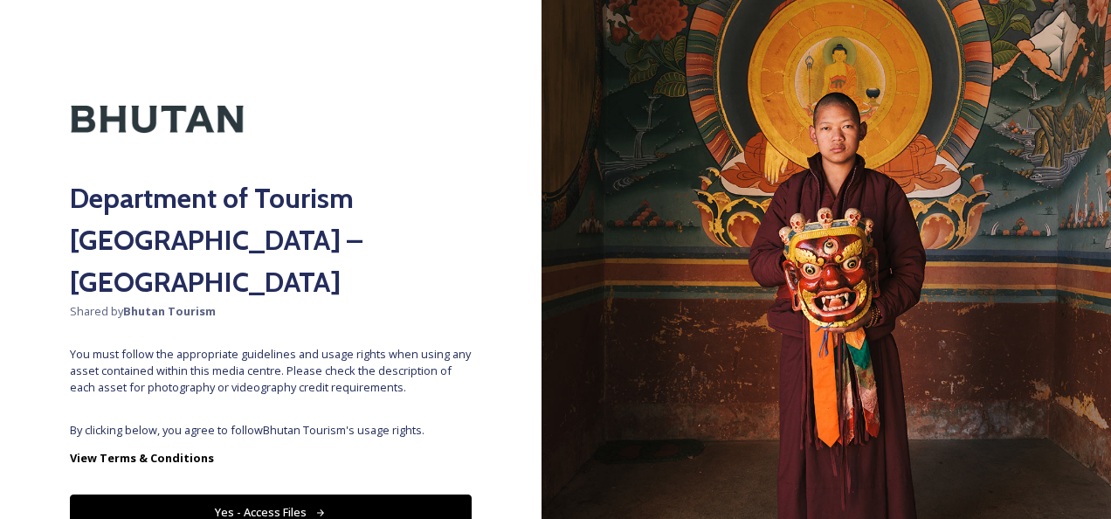
click at [301, 495] on button "Yes - Access Files" at bounding box center [271, 513] width 402 height 36
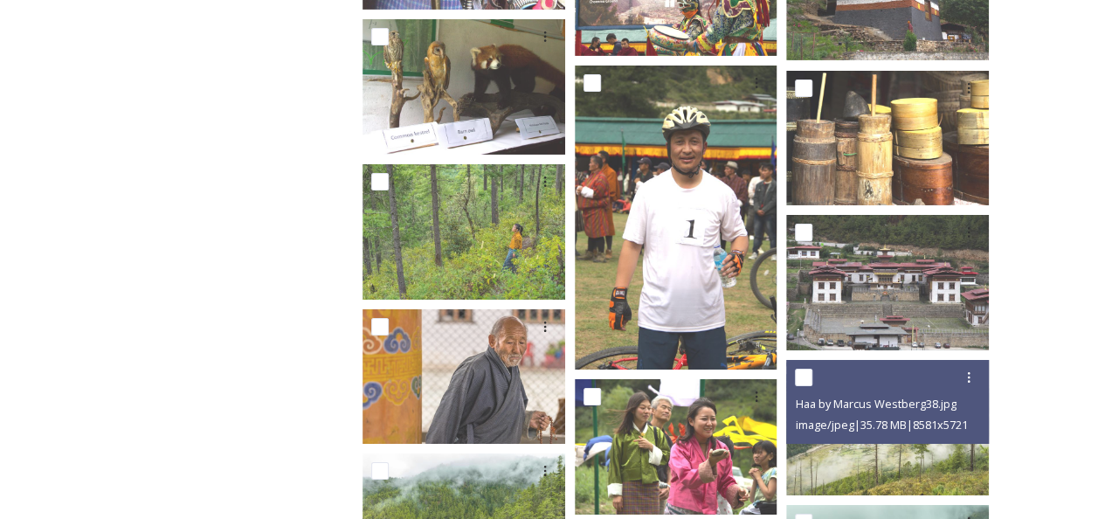
scroll to position [6378, 0]
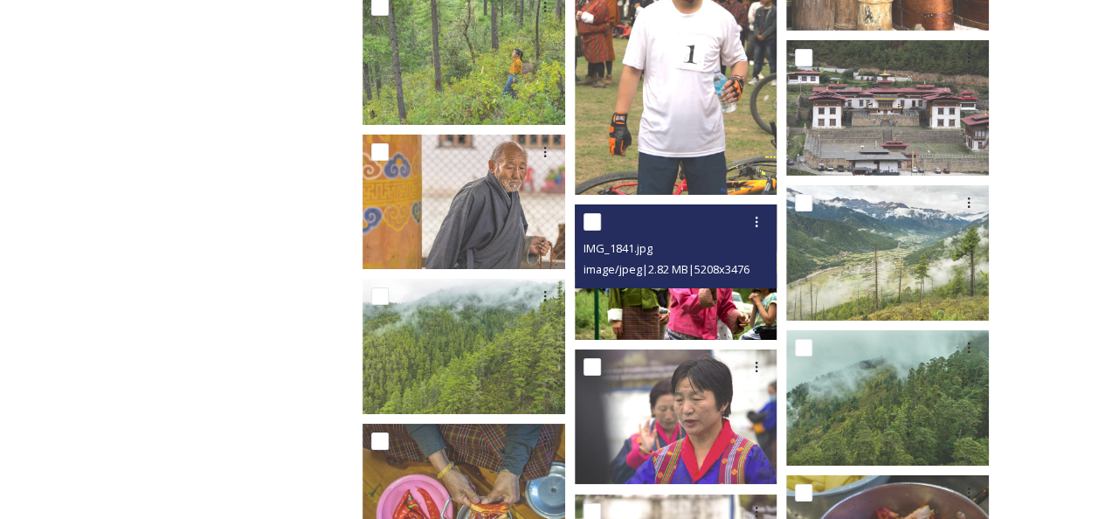
click at [687, 295] on img at bounding box center [676, 271] width 203 height 135
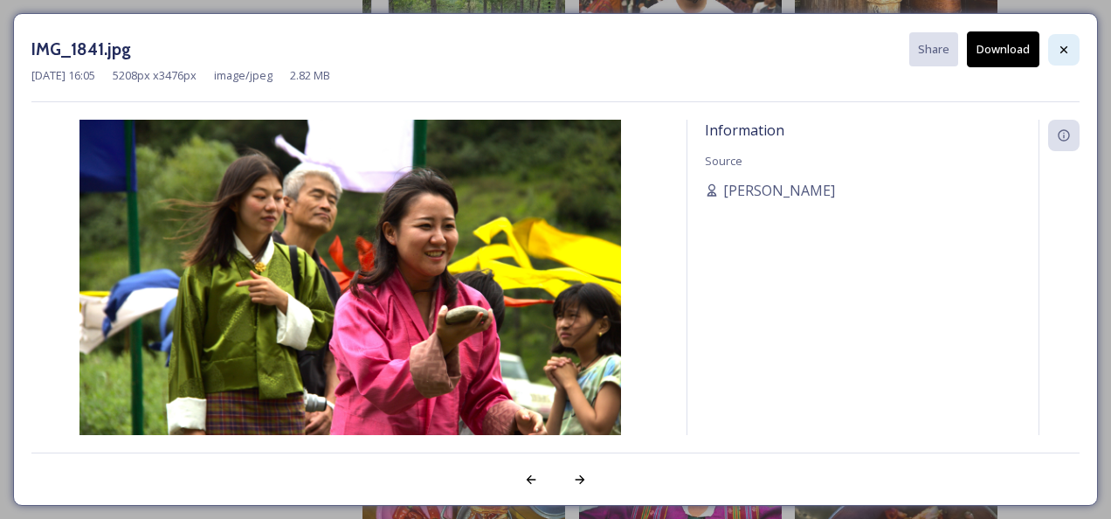
click at [1067, 37] on div at bounding box center [1063, 49] width 31 height 31
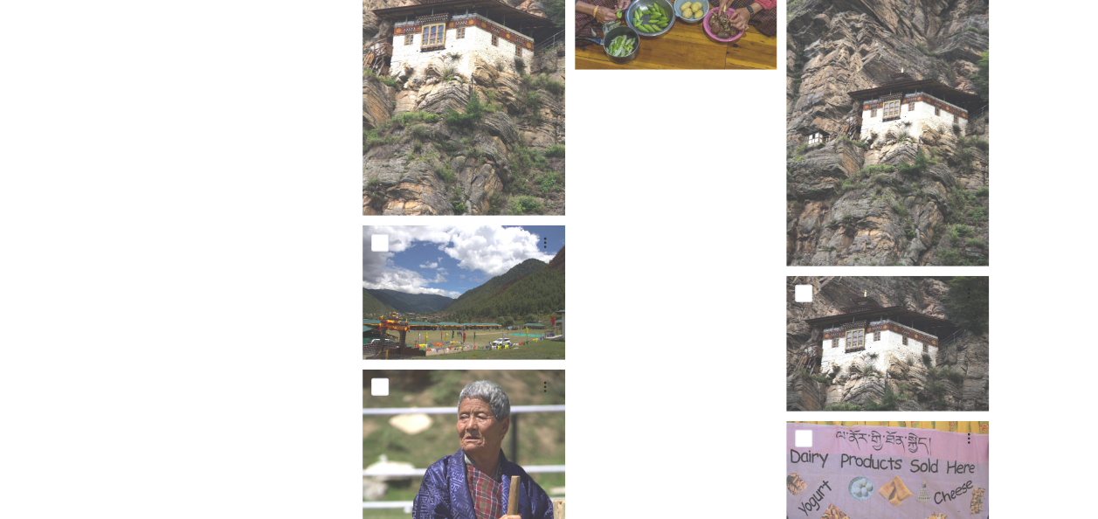
scroll to position [8999, 0]
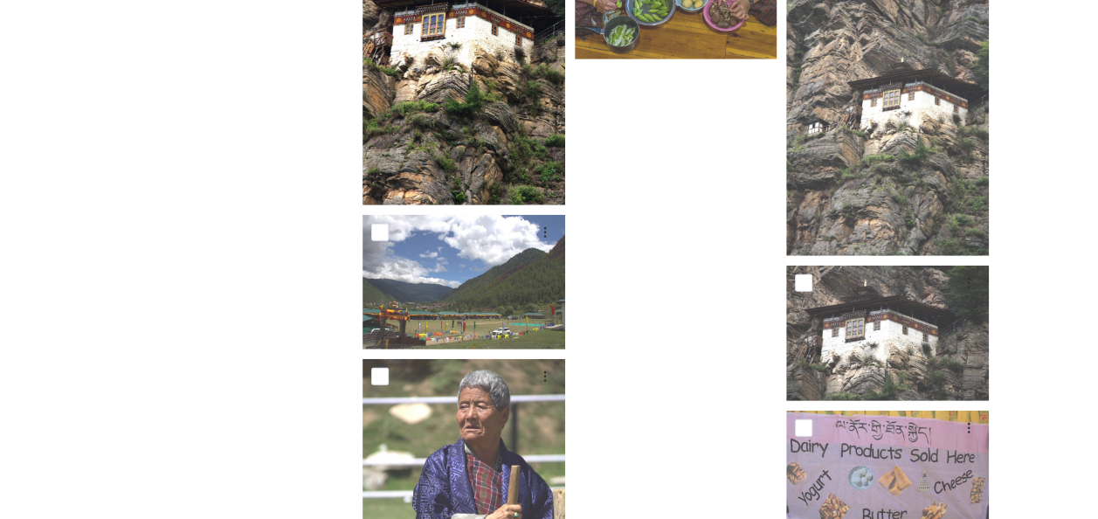
click at [461, 103] on img at bounding box center [464, 53] width 203 height 304
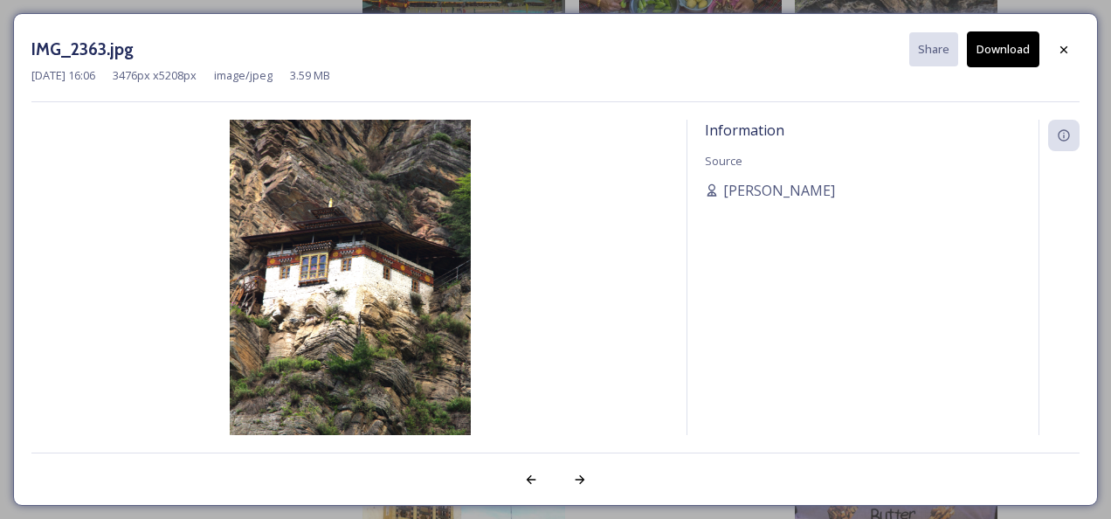
click at [1020, 44] on button "Download" at bounding box center [1003, 49] width 73 height 36
click at [662, 336] on img at bounding box center [350, 301] width 638 height 362
click at [1065, 47] on icon at bounding box center [1064, 50] width 14 height 14
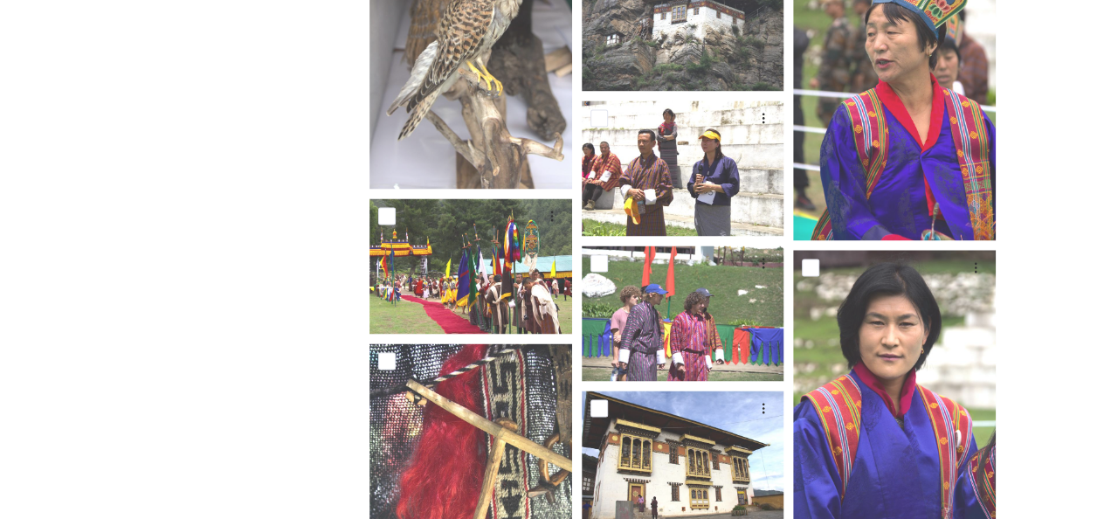
scroll to position [7947, 0]
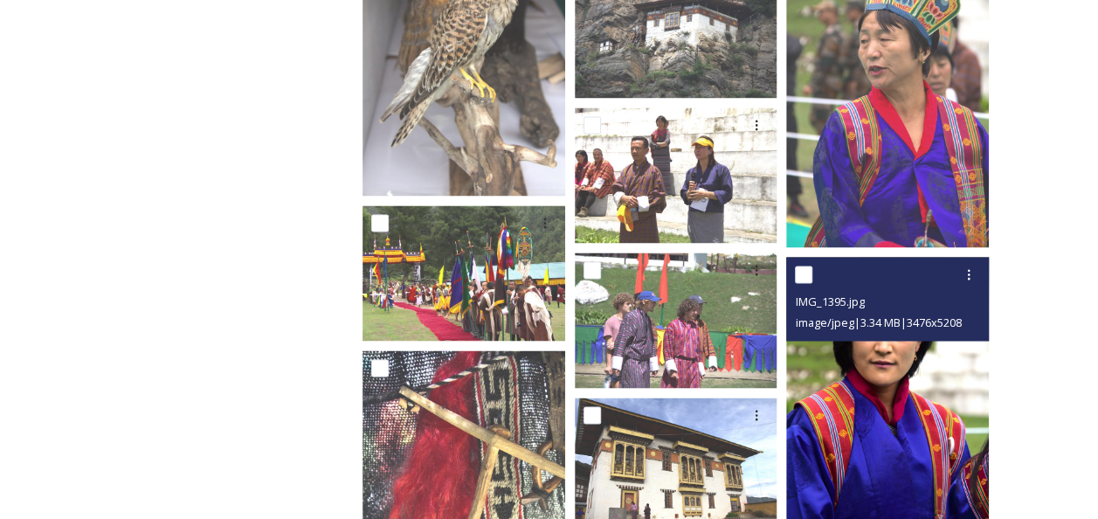
click at [924, 435] on img at bounding box center [887, 408] width 203 height 304
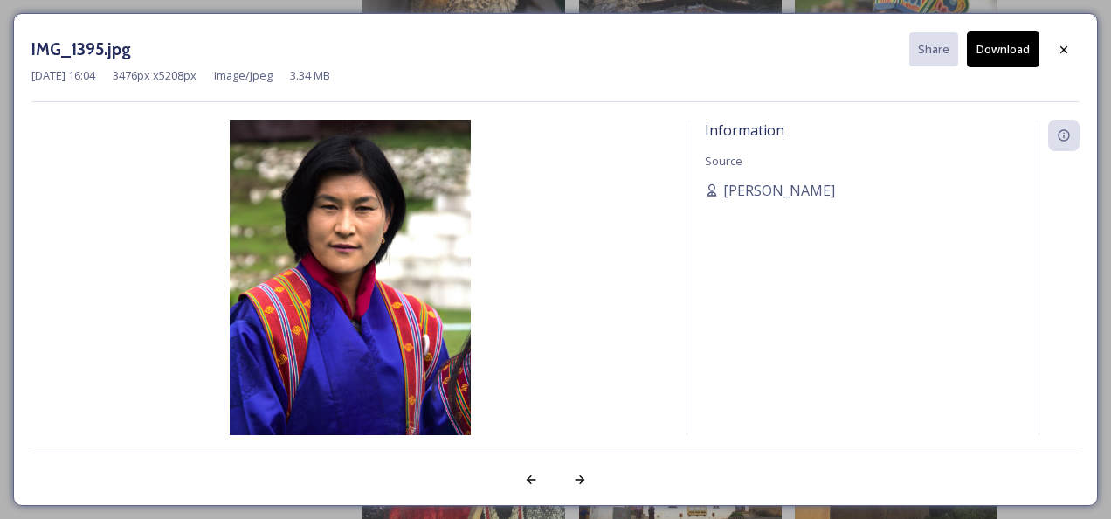
click at [984, 48] on button "Download" at bounding box center [1003, 49] width 73 height 36
click at [669, 241] on img at bounding box center [350, 301] width 638 height 362
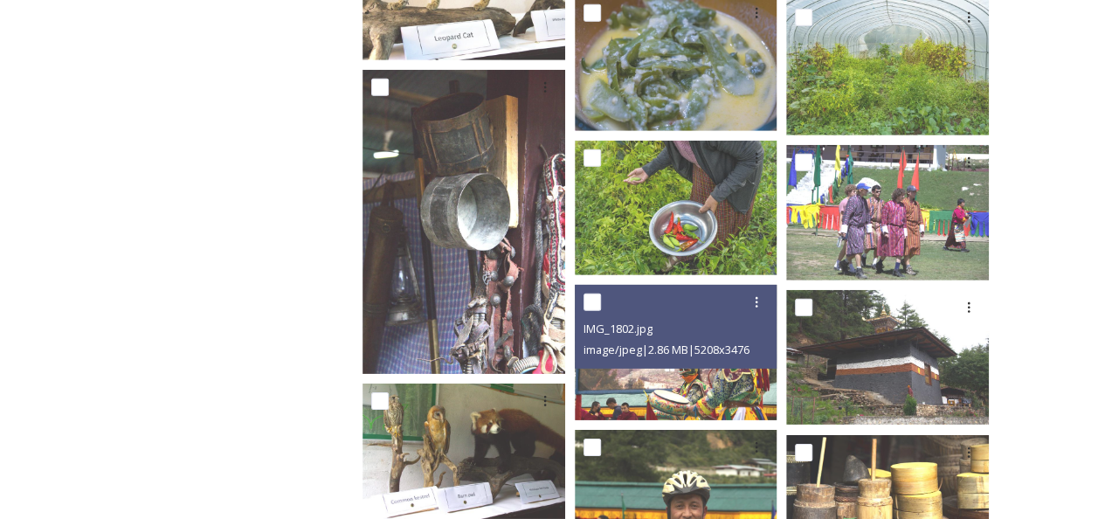
scroll to position [6188, 0]
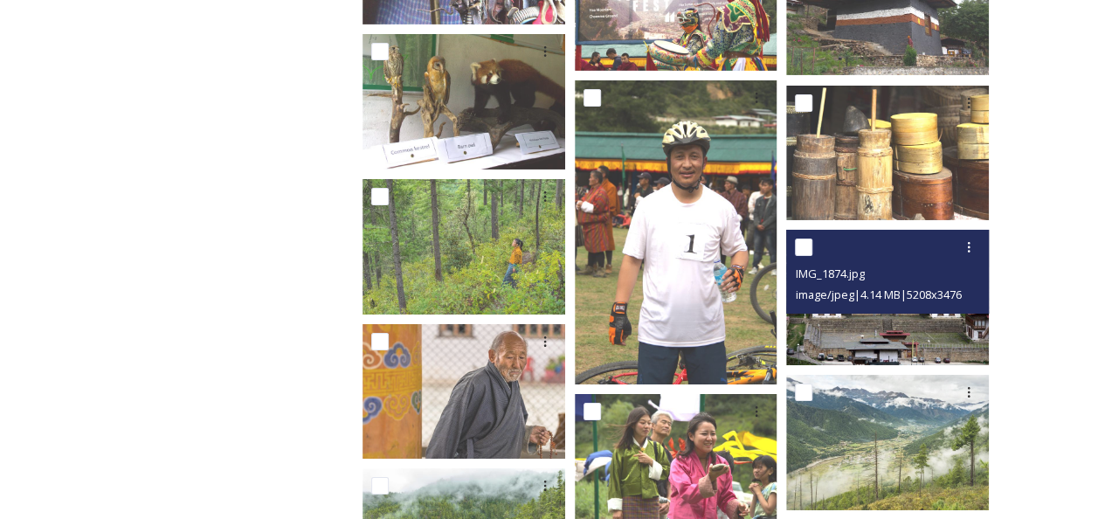
click at [877, 322] on img at bounding box center [887, 297] width 203 height 135
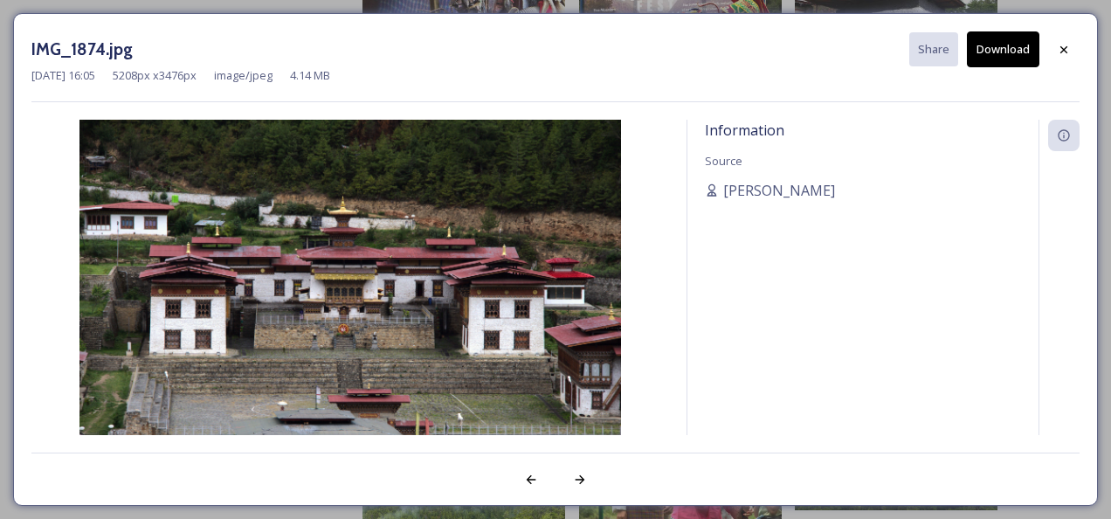
click at [999, 37] on button "Download" at bounding box center [1003, 49] width 73 height 36
click at [1069, 212] on div at bounding box center [1059, 277] width 41 height 315
click at [1060, 43] on icon at bounding box center [1064, 50] width 14 height 14
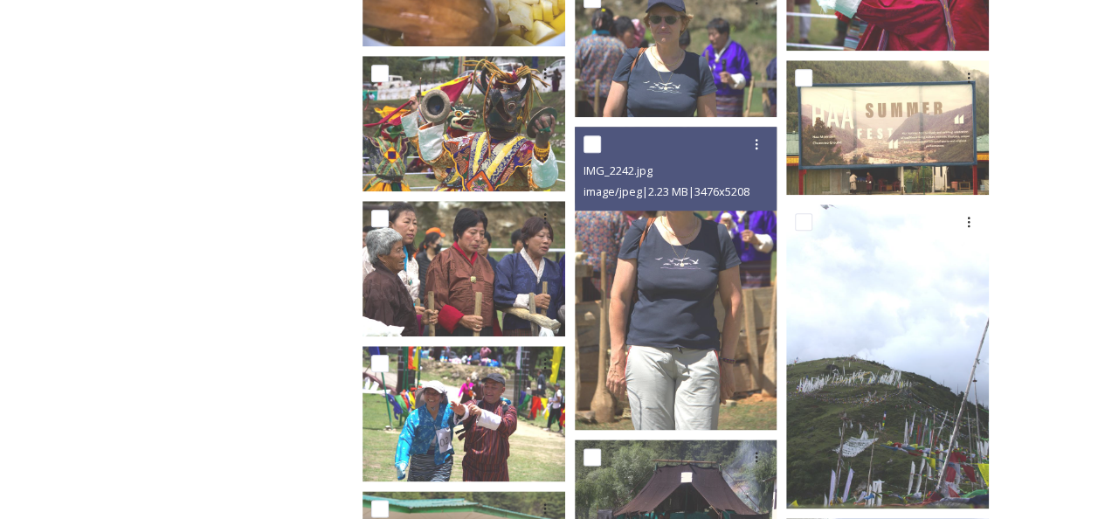
scroll to position [3655, 0]
